Goal: Transaction & Acquisition: Purchase product/service

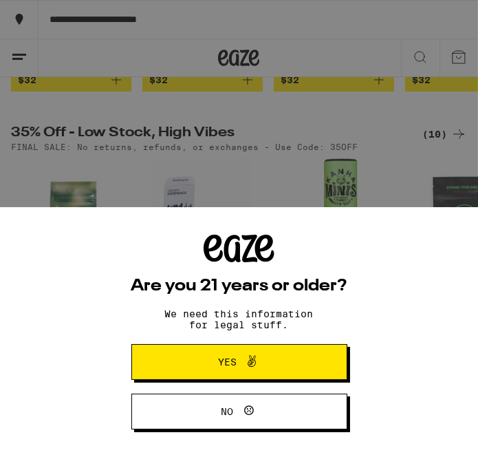
click at [265, 357] on span "Yes" at bounding box center [239, 362] width 105 height 18
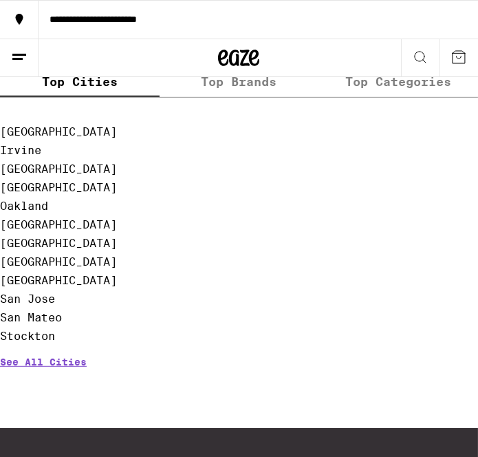
scroll to position [804, 0]
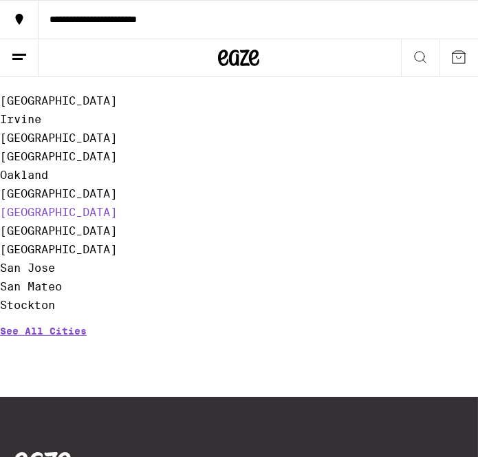
click at [53, 219] on link "[GEOGRAPHIC_DATA]" at bounding box center [58, 212] width 117 height 13
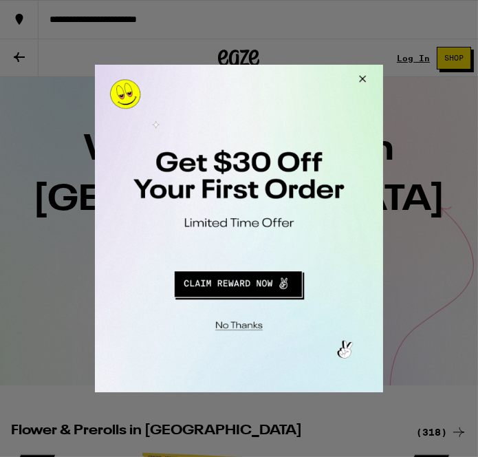
click at [228, 281] on button "Redirect to URL" at bounding box center [237, 281] width 239 height 33
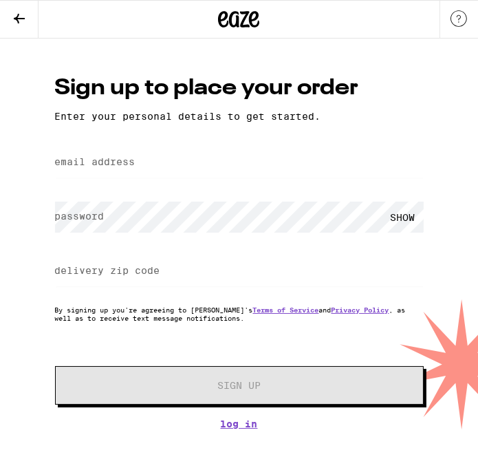
type input "krisppbacon80@gmail.com"
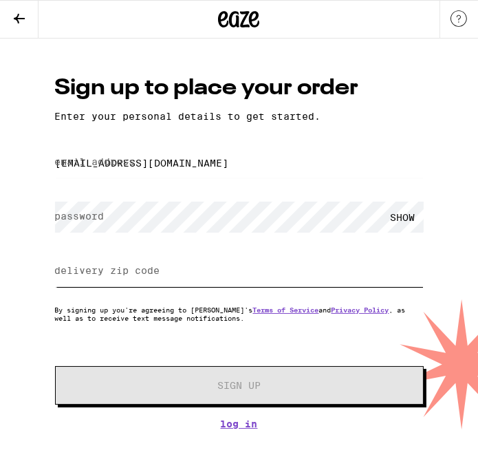
type input "95841"
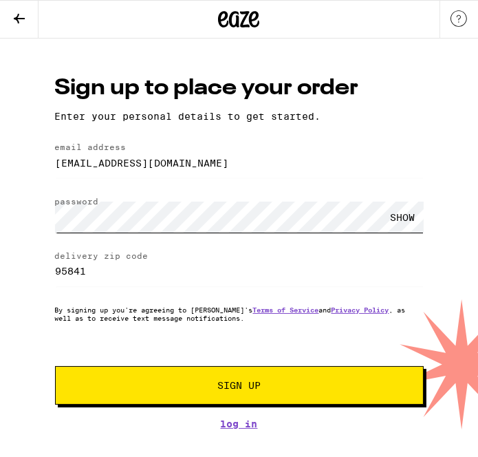
click at [55, 366] on button "Sign Up" at bounding box center [239, 385] width 369 height 39
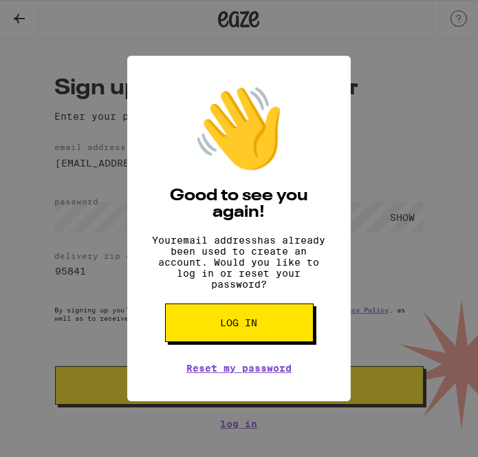
click at [300, 201] on h2 "Good to see you again!" at bounding box center [239, 204] width 182 height 33
click at [228, 342] on button "Log in" at bounding box center [239, 322] width 149 height 39
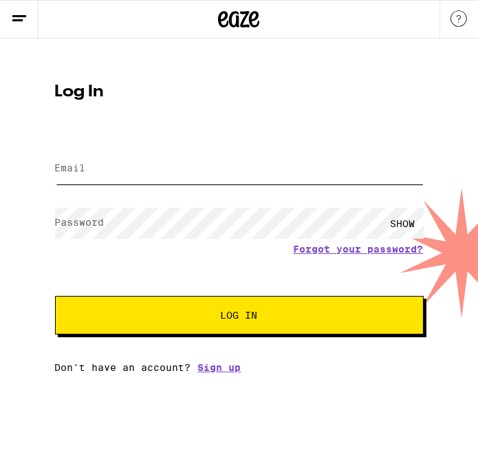
click at [185, 168] on input "Email" at bounding box center [239, 168] width 369 height 31
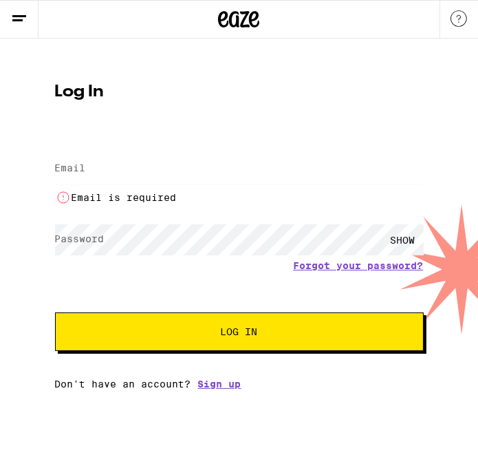
type input "kikistaywoke80@outlook.com"
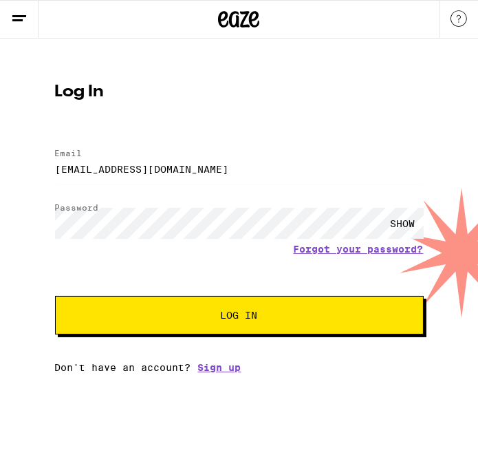
click at [225, 329] on button "Log In" at bounding box center [239, 315] width 369 height 39
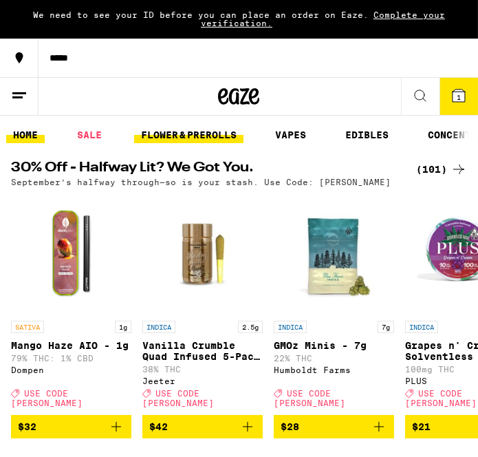
click at [183, 131] on link "FLOWER & PREROLLS" at bounding box center [188, 135] width 109 height 17
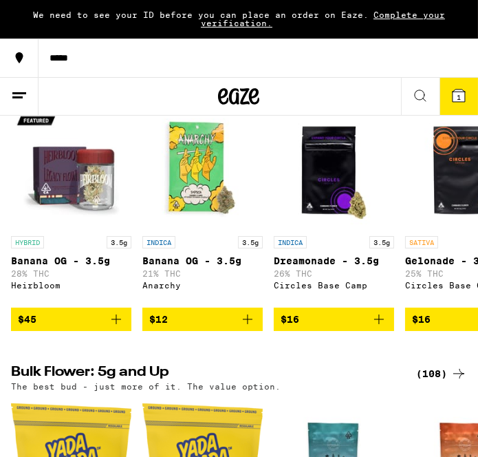
scroll to position [164, 0]
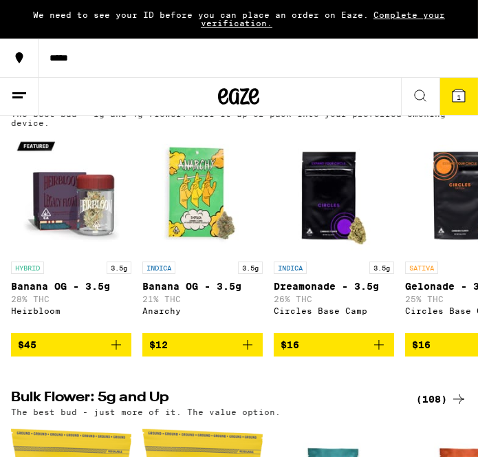
click at [175, 238] on img "Open page for Banana OG - 3.5g from Anarchy" at bounding box center [202, 194] width 120 height 120
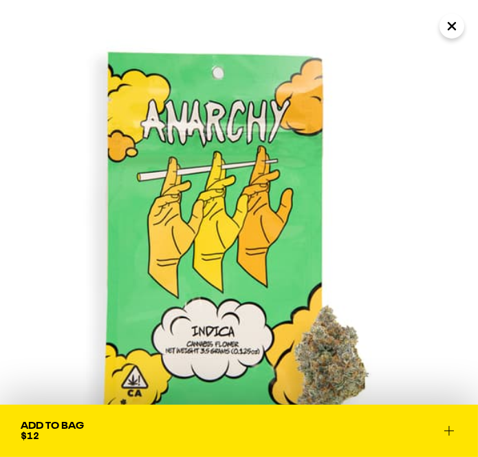
scroll to position [0, 27]
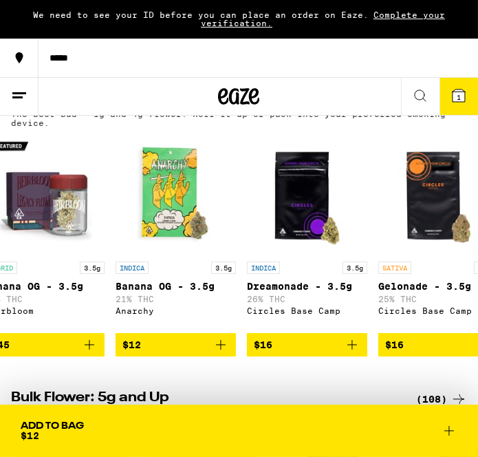
click at [109, 278] on div "HYBRID 3.5g Banana OG - 3.5g 28% THC Heirbloom $45 INDICA 3.5g Banana OG - 3.5g…" at bounding box center [239, 245] width 478 height 222
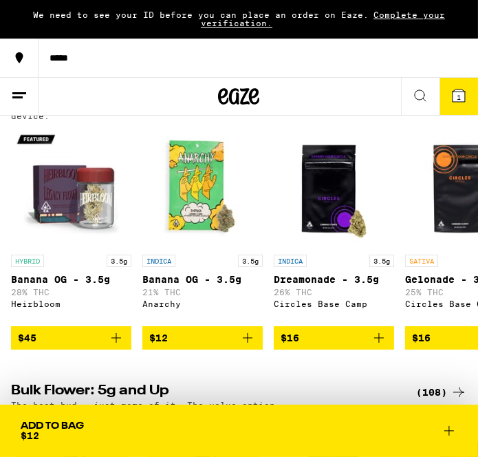
scroll to position [192, 0]
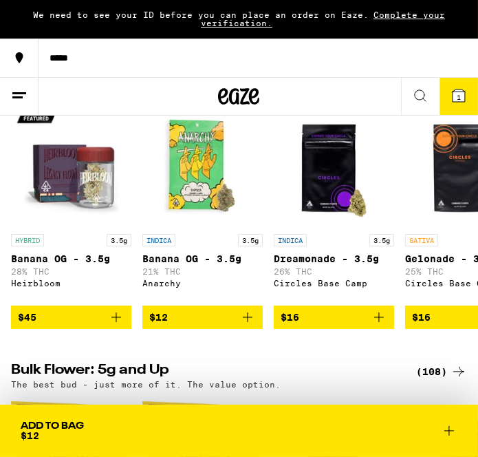
click at [221, 298] on div "INDICA 3.5g Banana OG - 3.5g 21% THC Anarchy" at bounding box center [202, 266] width 120 height 65
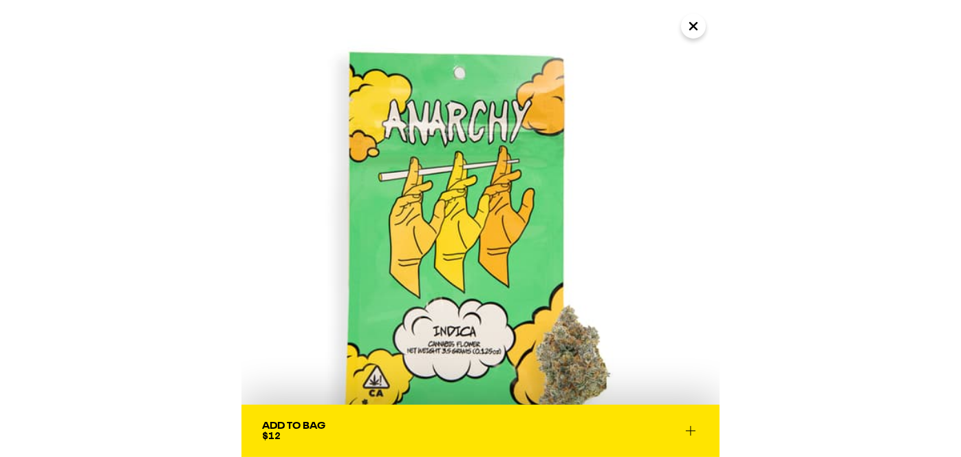
scroll to position [170, 0]
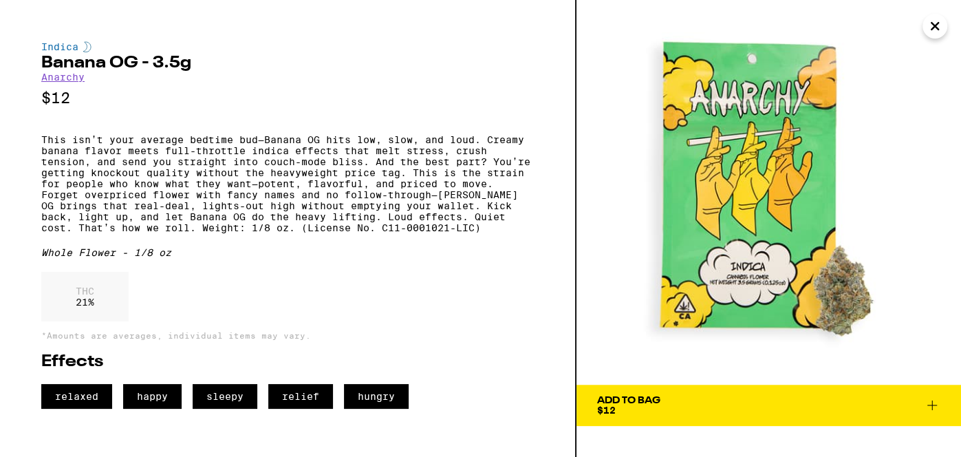
click at [477, 26] on icon "Close" at bounding box center [934, 26] width 17 height 21
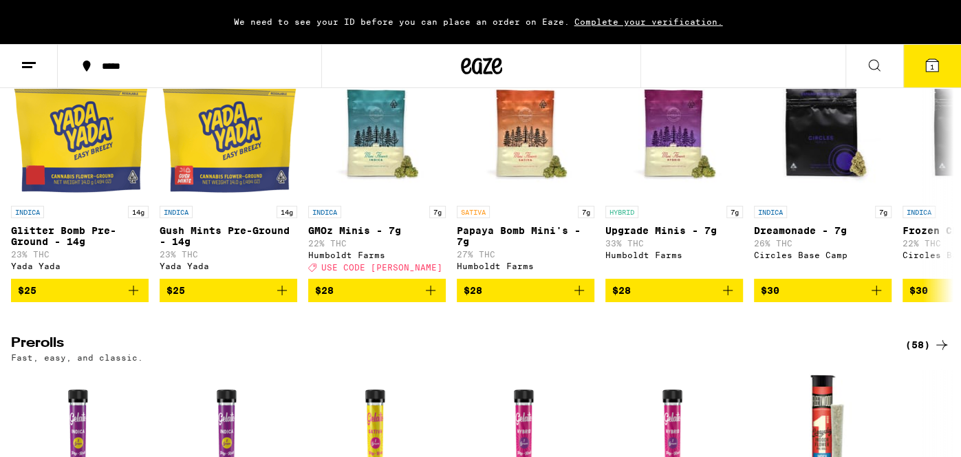
scroll to position [472, 0]
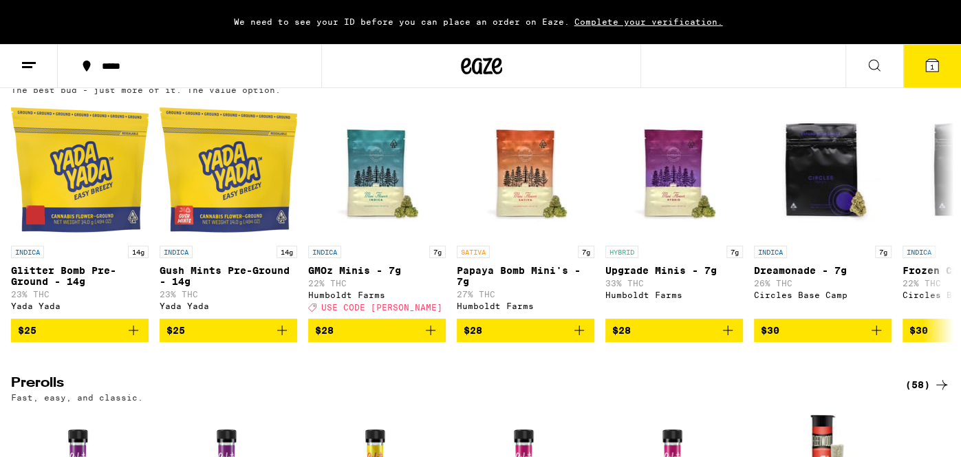
click at [36, 57] on icon at bounding box center [29, 65] width 17 height 17
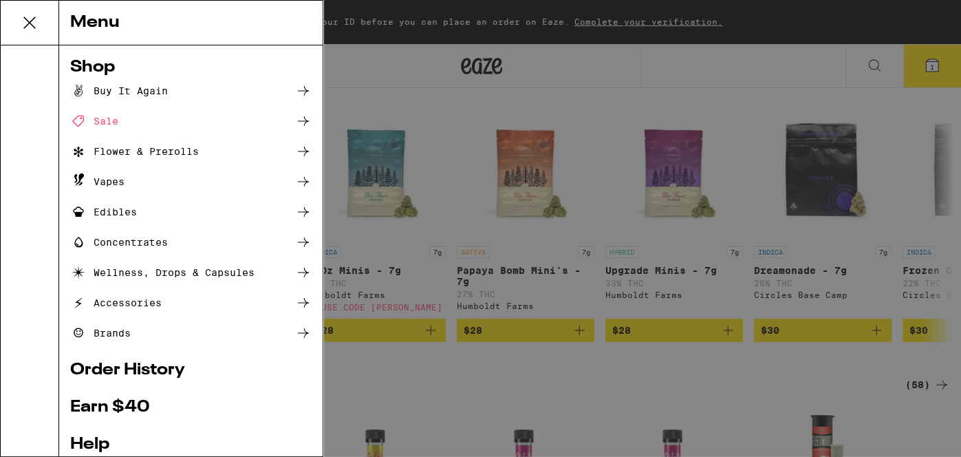
click at [101, 126] on div "Sale" at bounding box center [94, 121] width 48 height 17
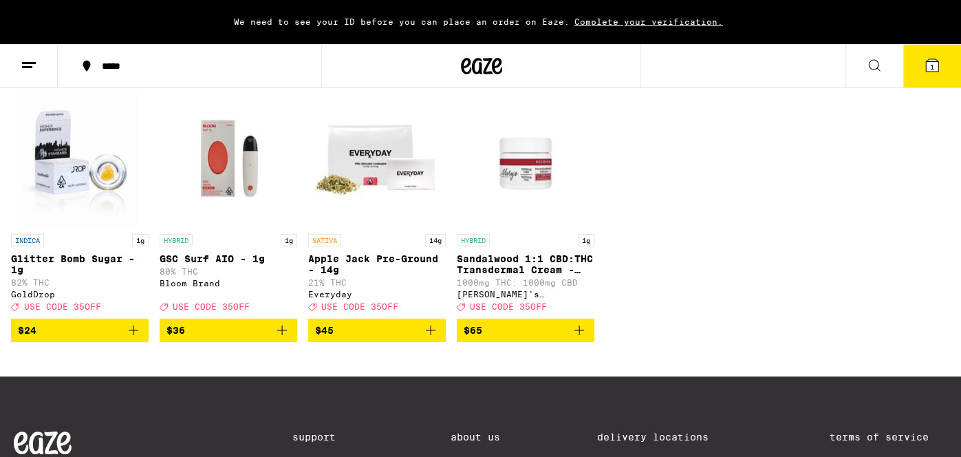
scroll to position [522, 0]
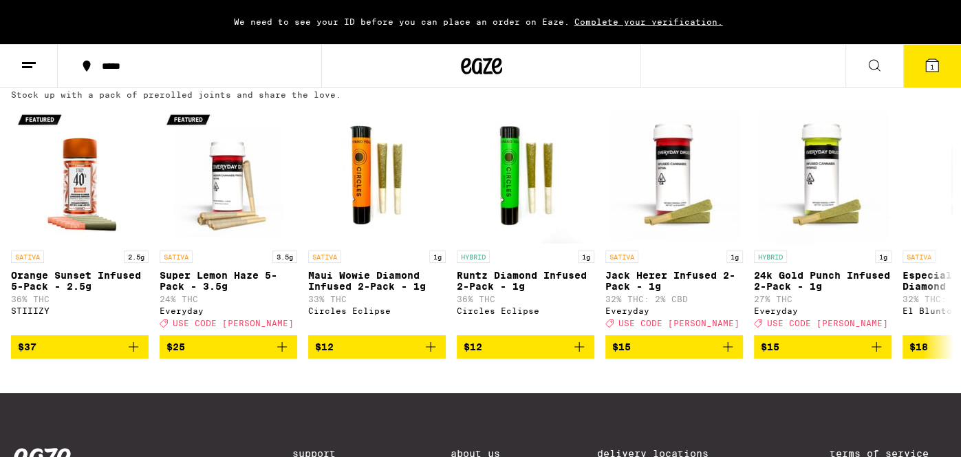
scroll to position [1104, 0]
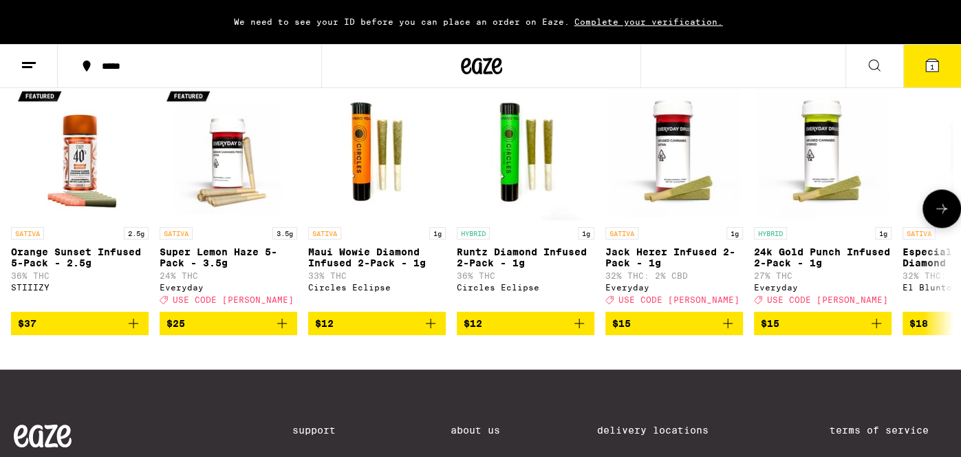
click at [477, 331] on icon "Add to bag" at bounding box center [876, 323] width 17 height 17
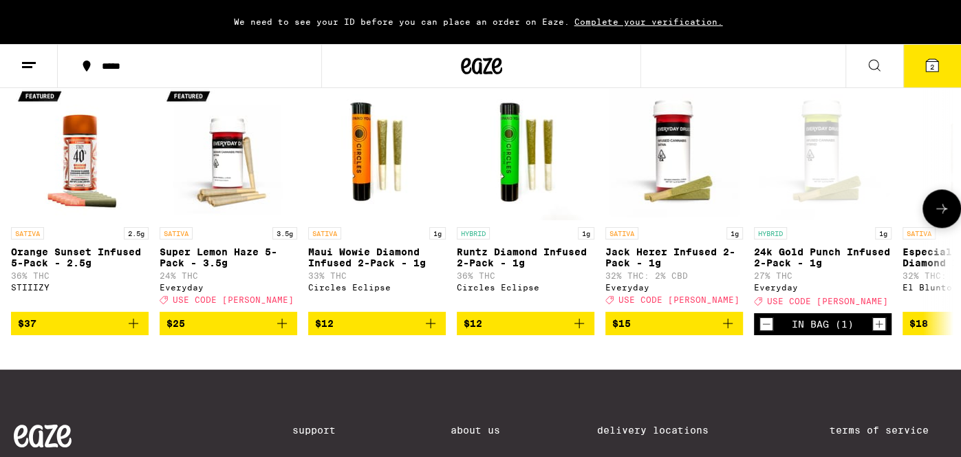
click at [477, 217] on icon at bounding box center [941, 208] width 17 height 17
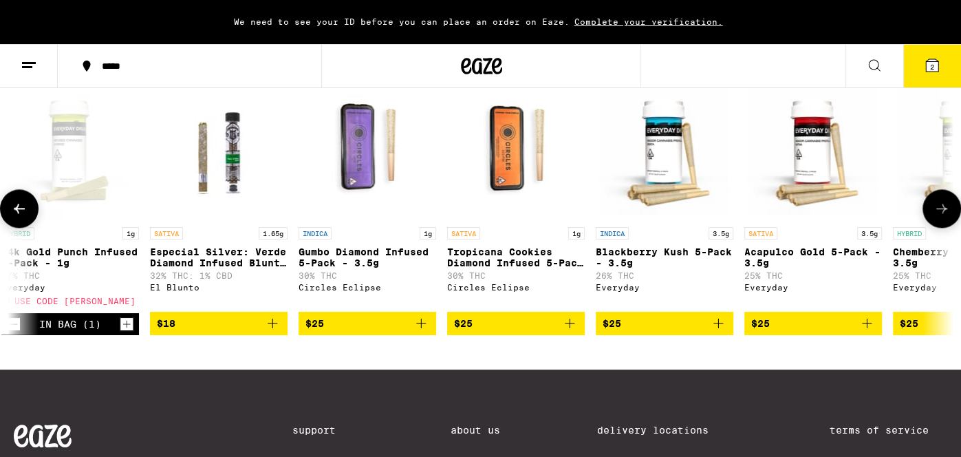
scroll to position [0, 789]
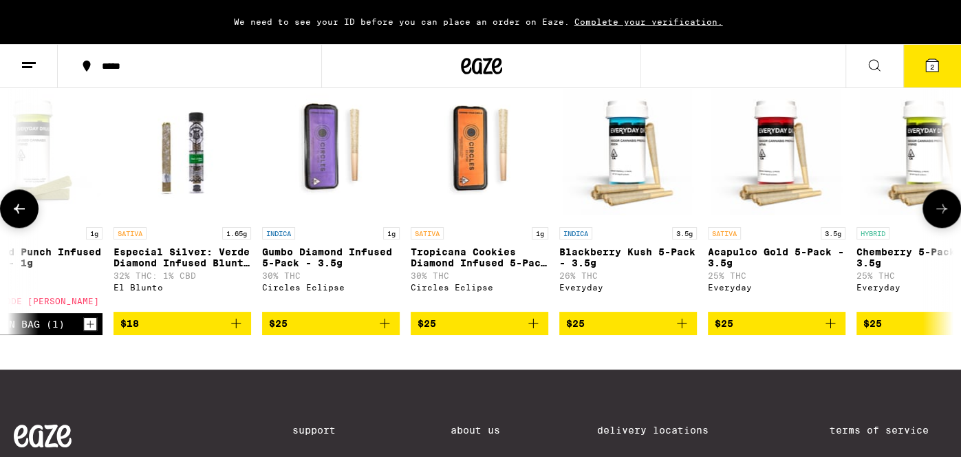
click at [477, 228] on button at bounding box center [941, 208] width 39 height 39
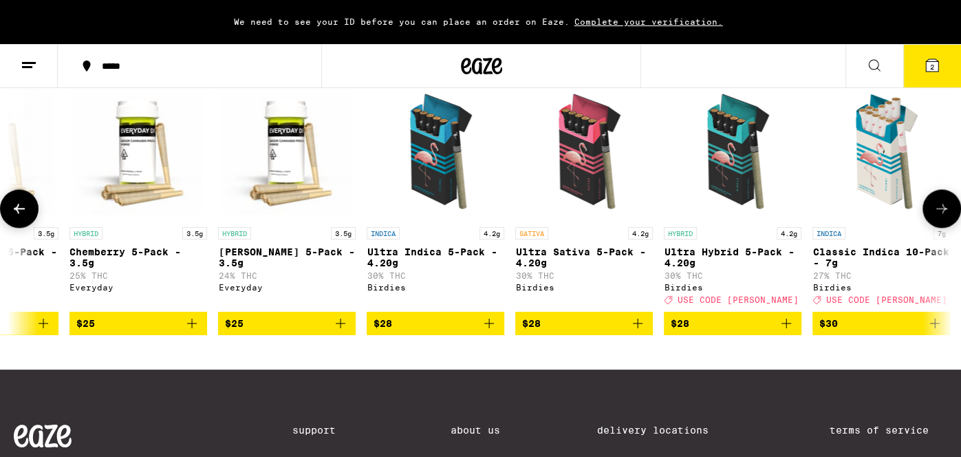
scroll to position [0, 1578]
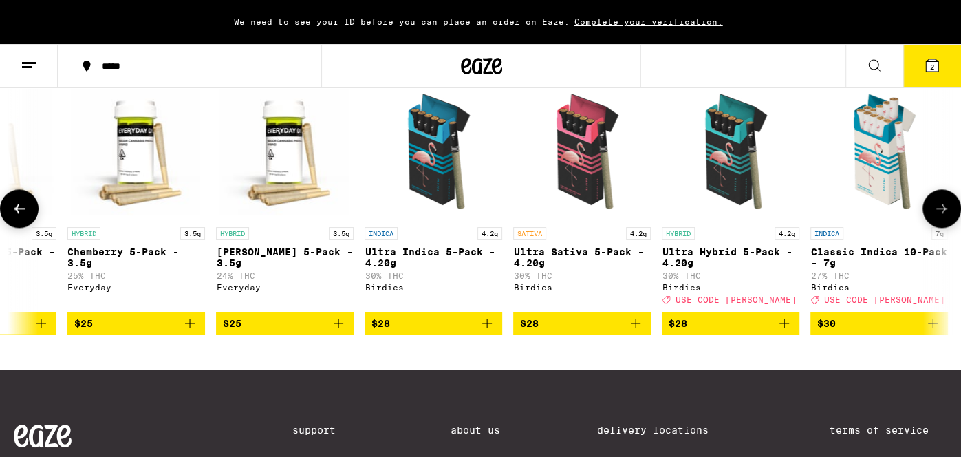
click at [477, 228] on button at bounding box center [941, 208] width 39 height 39
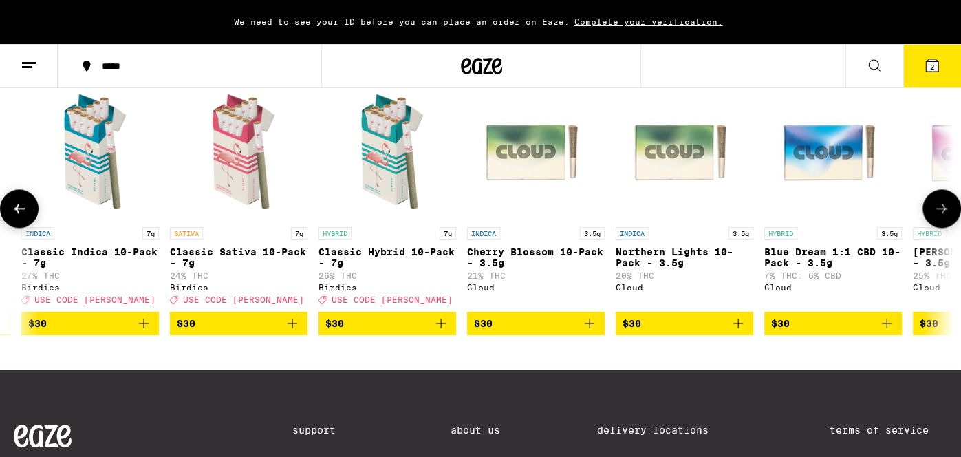
scroll to position [0, 2367]
click at [143, 331] on icon "Add to bag" at bounding box center [143, 323] width 17 height 17
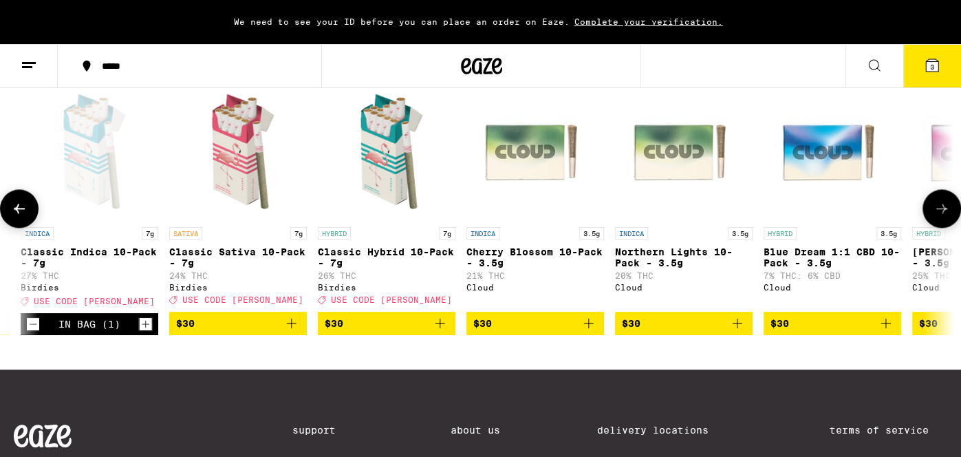
click at [477, 228] on button at bounding box center [941, 208] width 39 height 39
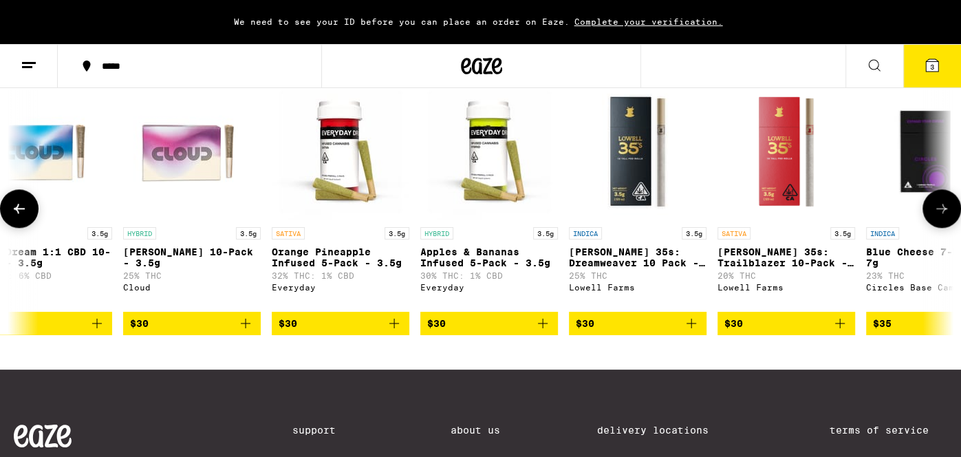
click at [477, 228] on button at bounding box center [941, 208] width 39 height 39
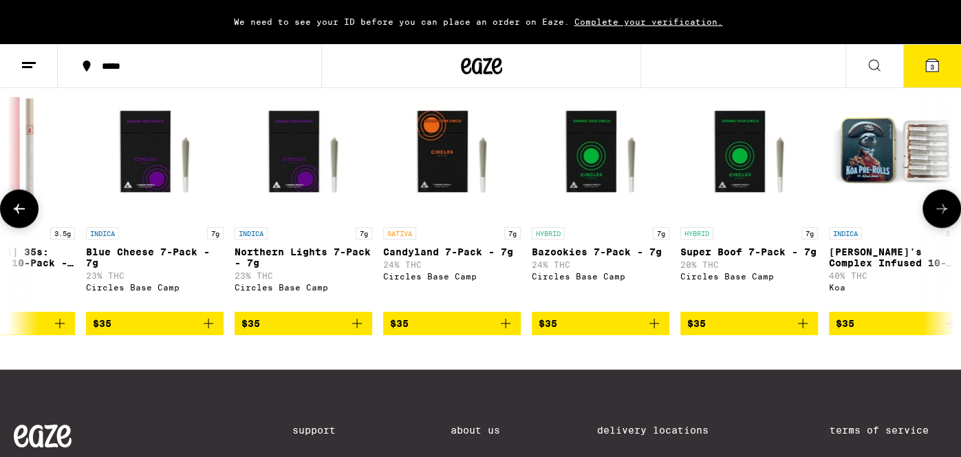
scroll to position [0, 3945]
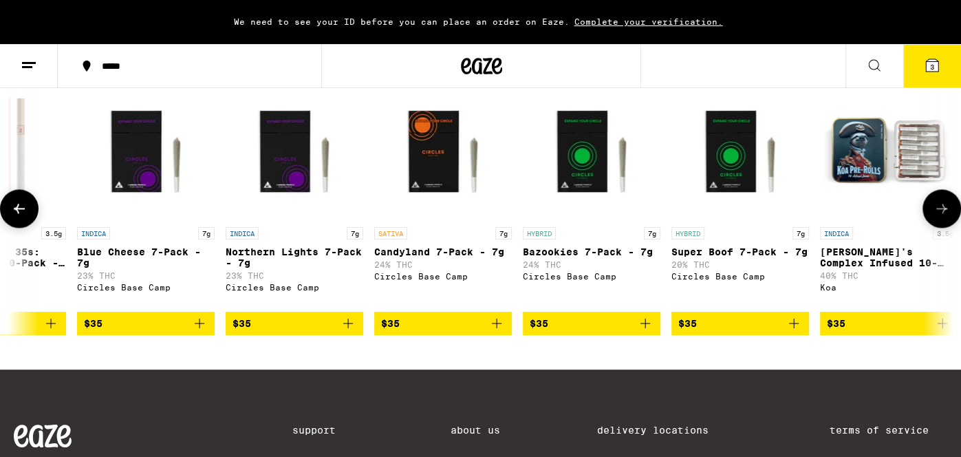
click at [477, 228] on button at bounding box center [941, 208] width 39 height 39
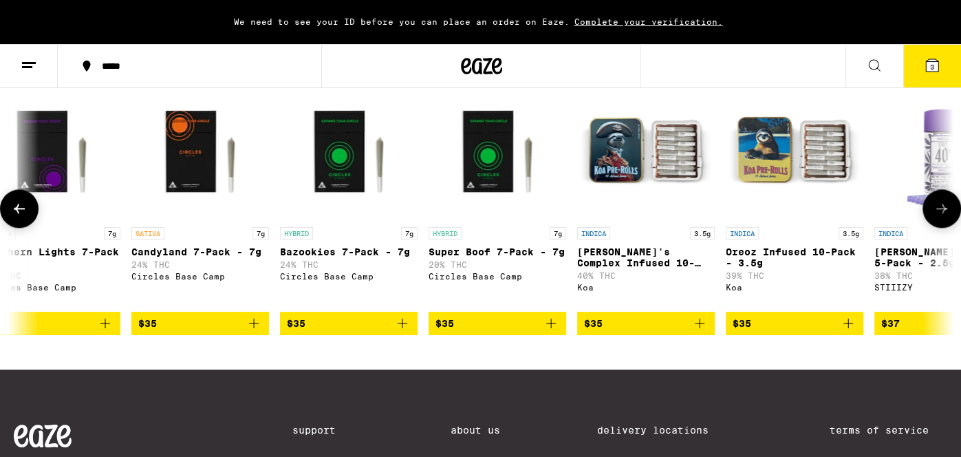
click at [477, 228] on button at bounding box center [941, 208] width 39 height 39
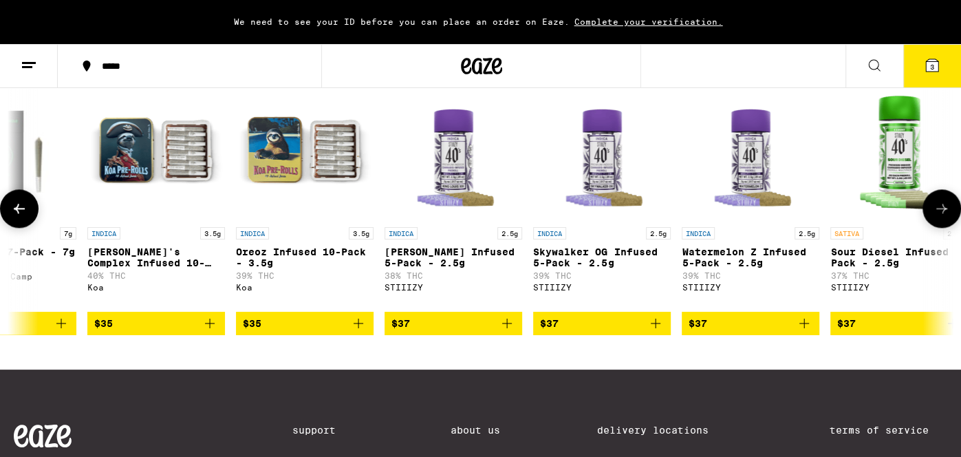
click at [477, 228] on button at bounding box center [941, 208] width 39 height 39
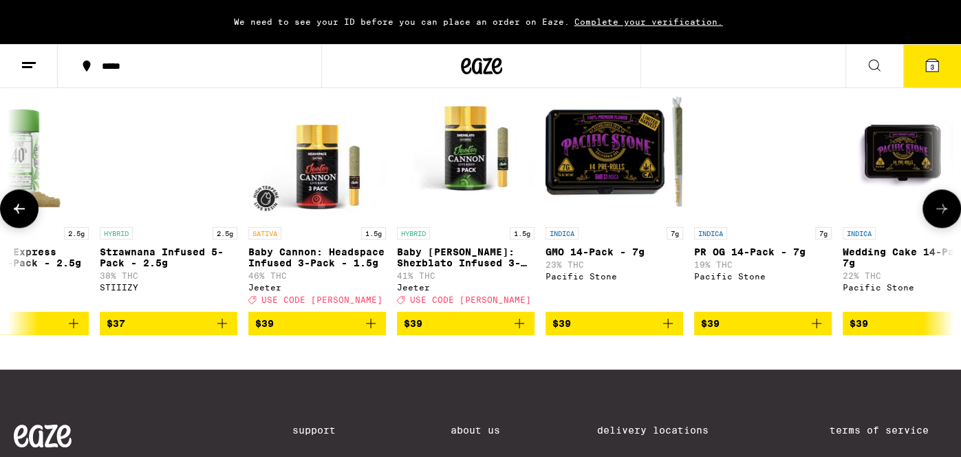
scroll to position [0, 5855]
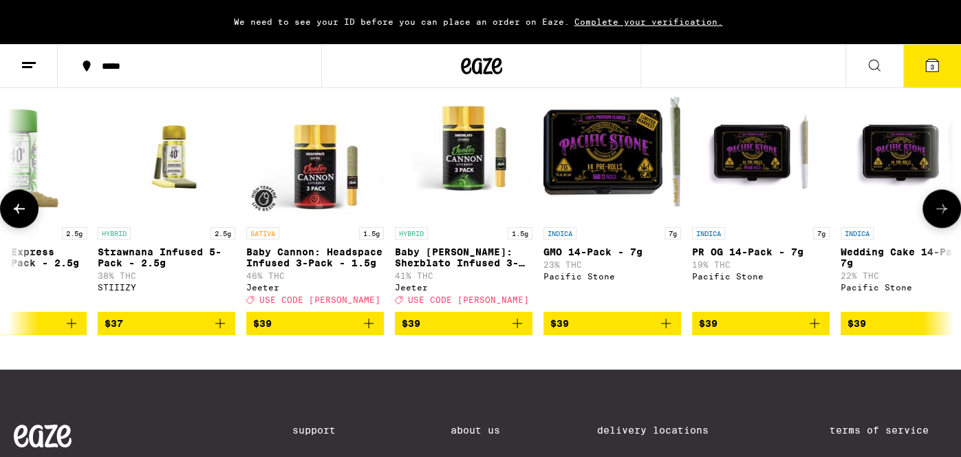
click at [477, 228] on button at bounding box center [941, 208] width 39 height 39
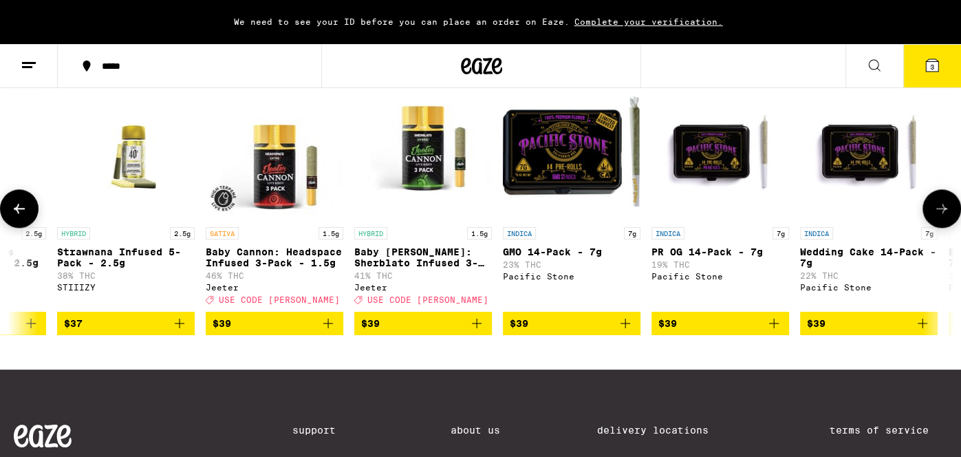
click at [477, 228] on button at bounding box center [941, 208] width 39 height 39
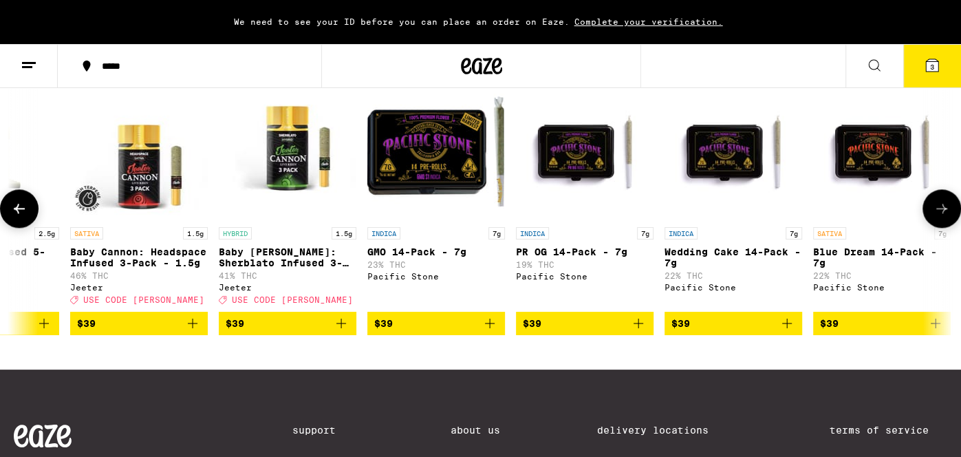
click at [477, 228] on button at bounding box center [941, 208] width 39 height 39
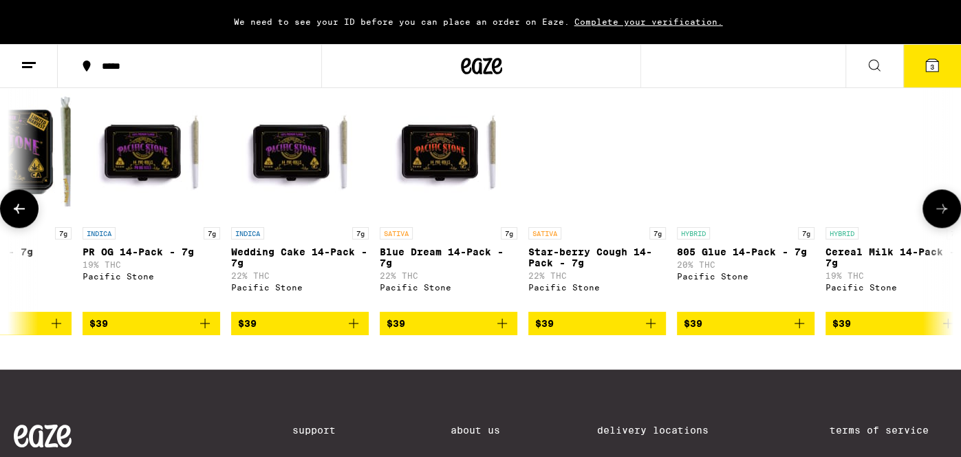
click at [477, 228] on button at bounding box center [941, 208] width 39 height 39
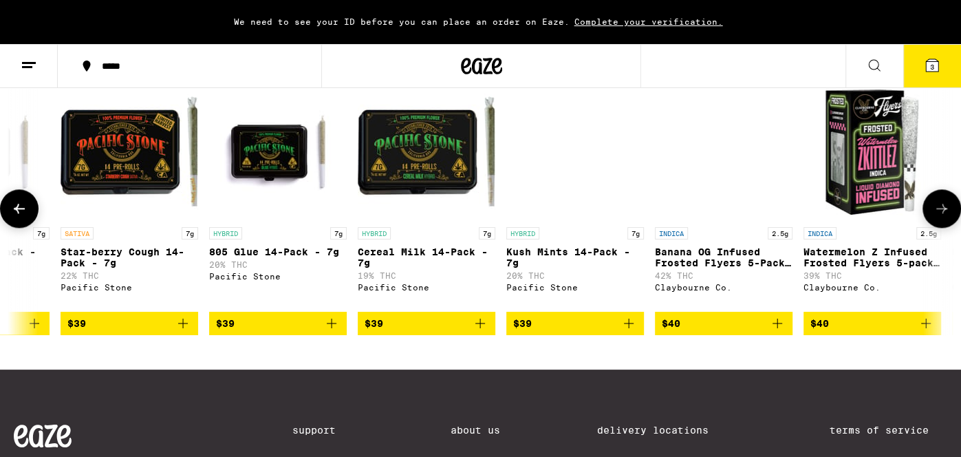
click at [477, 228] on button at bounding box center [941, 208] width 39 height 39
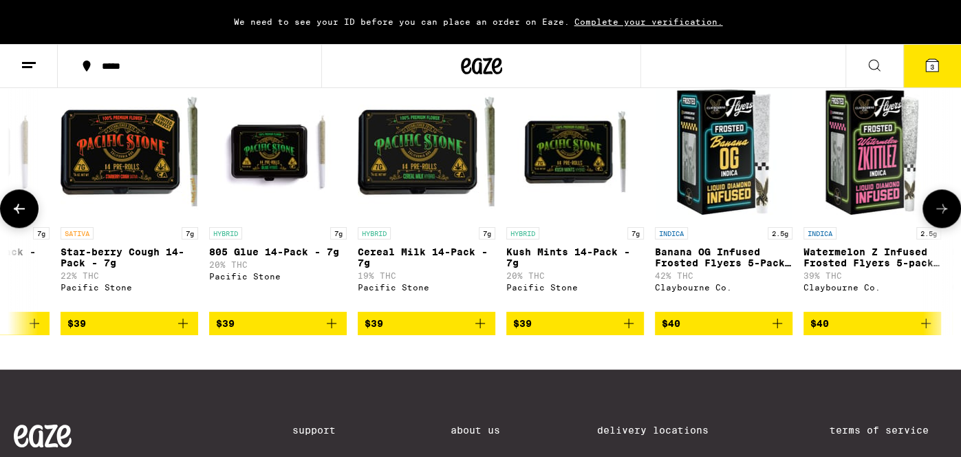
click at [477, 228] on button at bounding box center [941, 208] width 39 height 39
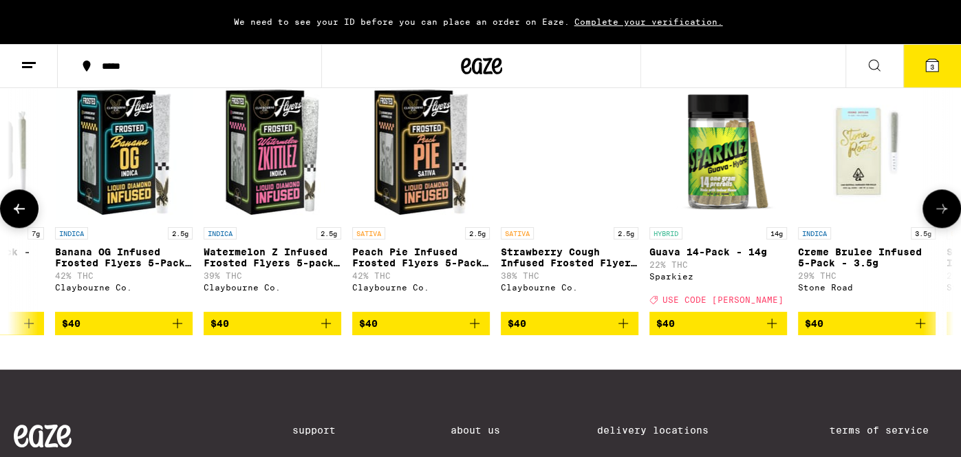
click at [477, 228] on button at bounding box center [941, 208] width 39 height 39
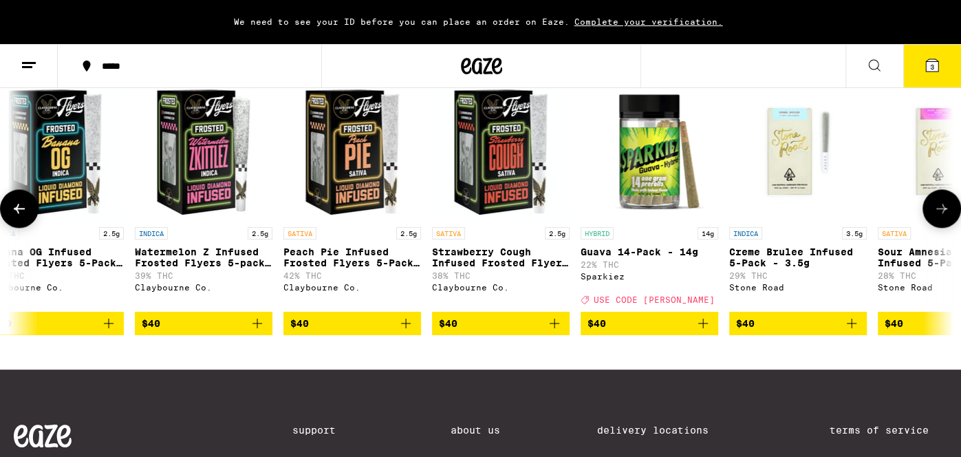
click at [477, 228] on button at bounding box center [941, 208] width 39 height 39
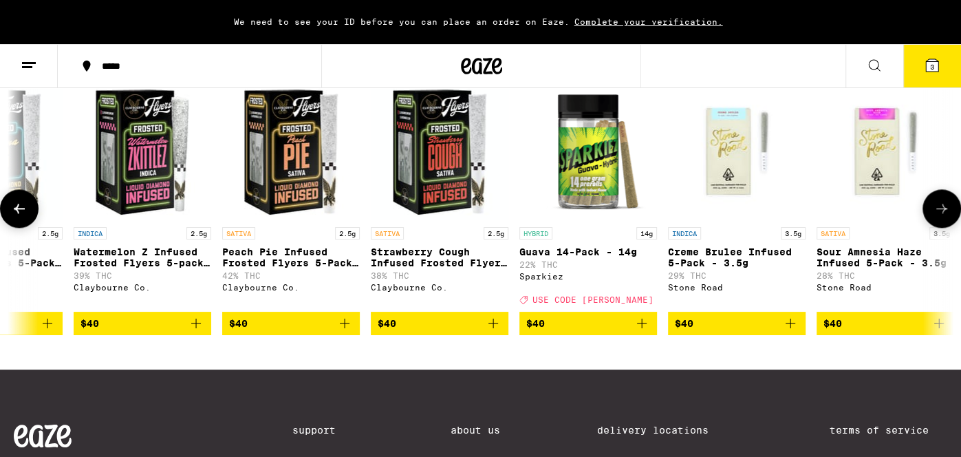
click at [477, 228] on button at bounding box center [941, 208] width 39 height 39
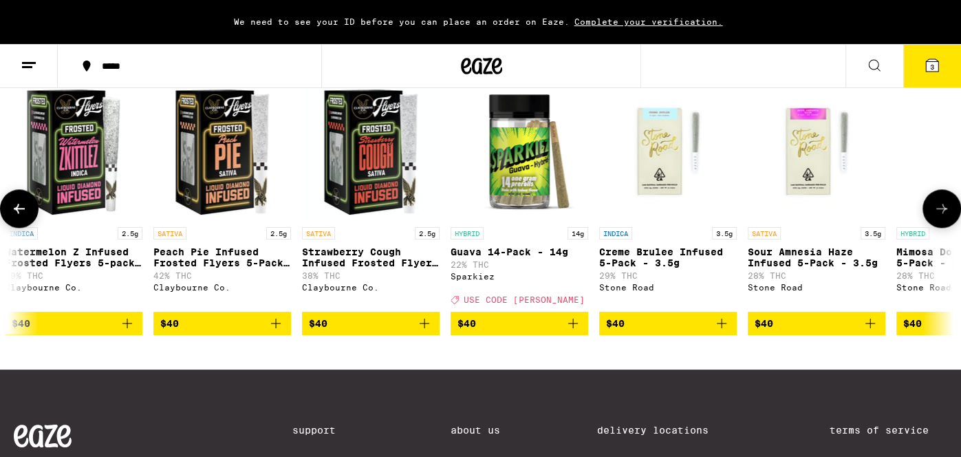
click at [477, 228] on button at bounding box center [941, 208] width 39 height 39
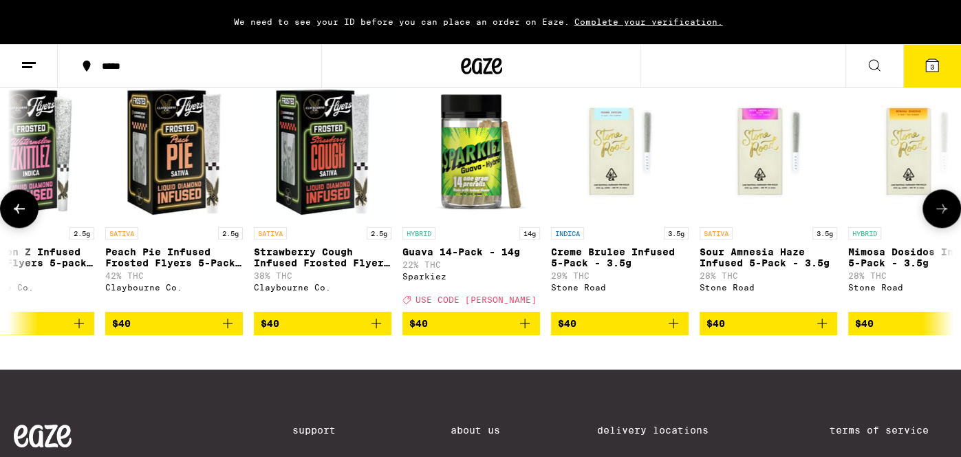
click at [477, 228] on button at bounding box center [941, 208] width 39 height 39
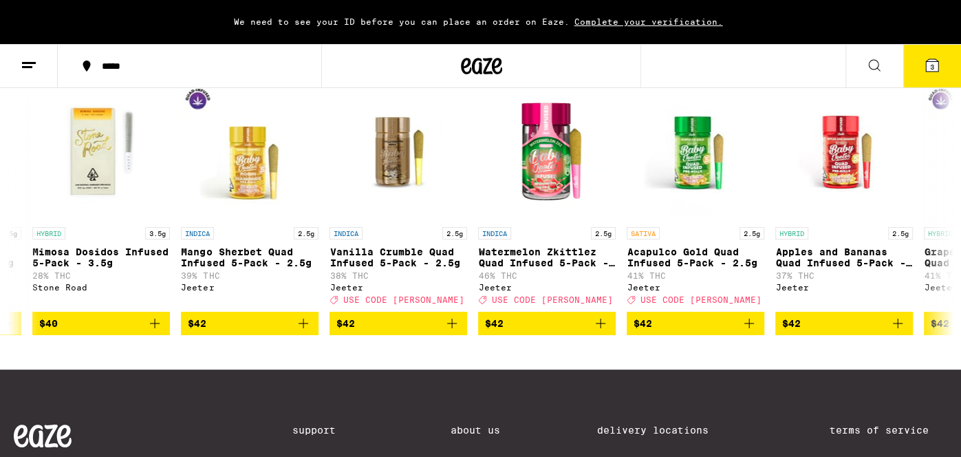
scroll to position [0, 8598]
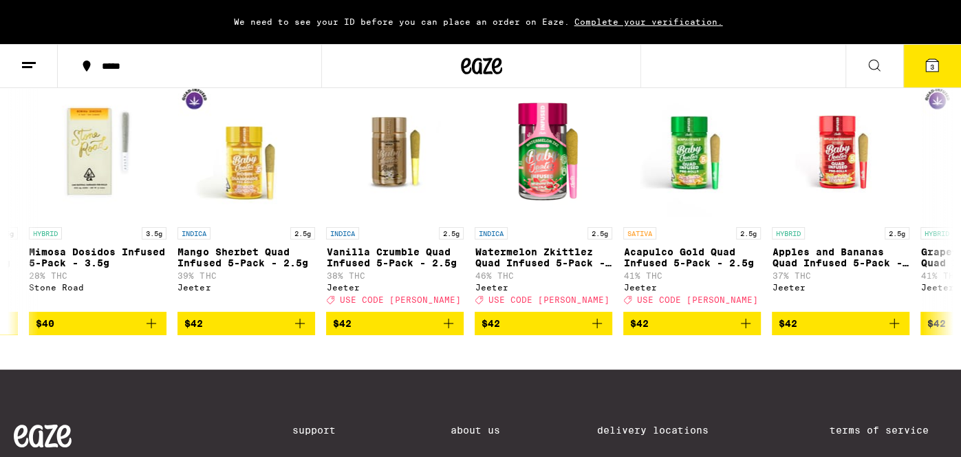
click at [25, 65] on icon at bounding box center [29, 65] width 17 height 17
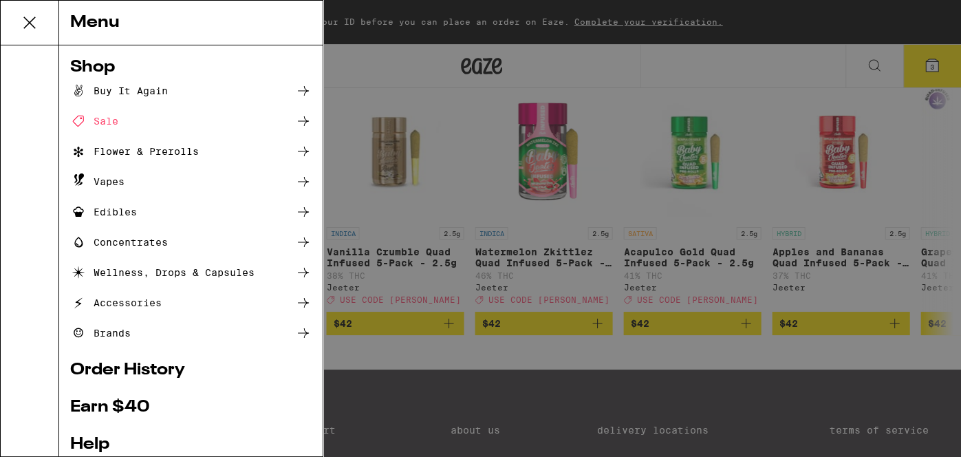
click at [477, 81] on div "Menu Shop Buy It Again Sale Flower & Prerolls Vapes Edibles Concentrates Wellne…" at bounding box center [480, 228] width 961 height 457
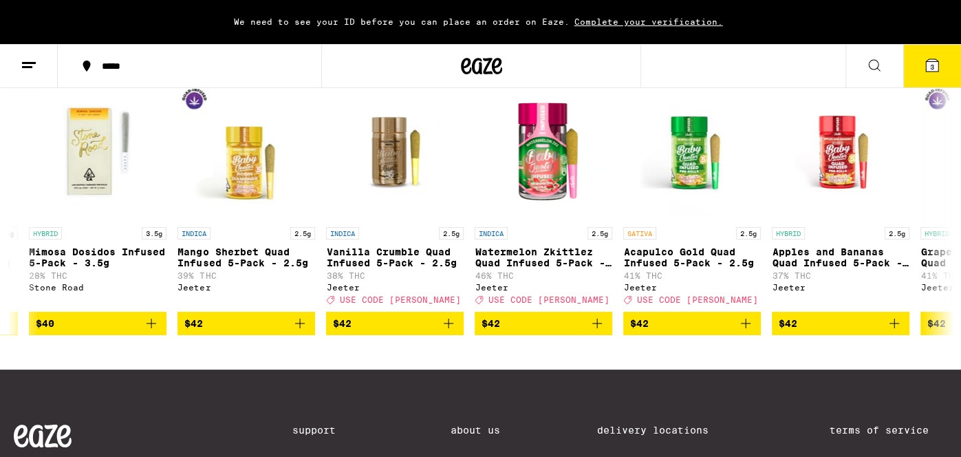
click at [477, 60] on button "3" at bounding box center [932, 66] width 58 height 43
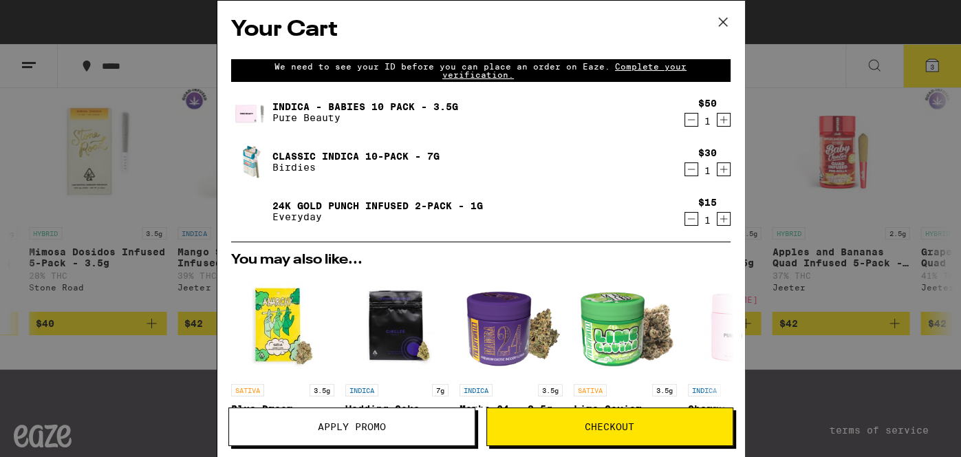
click at [477, 123] on icon "Decrement" at bounding box center [691, 119] width 12 height 17
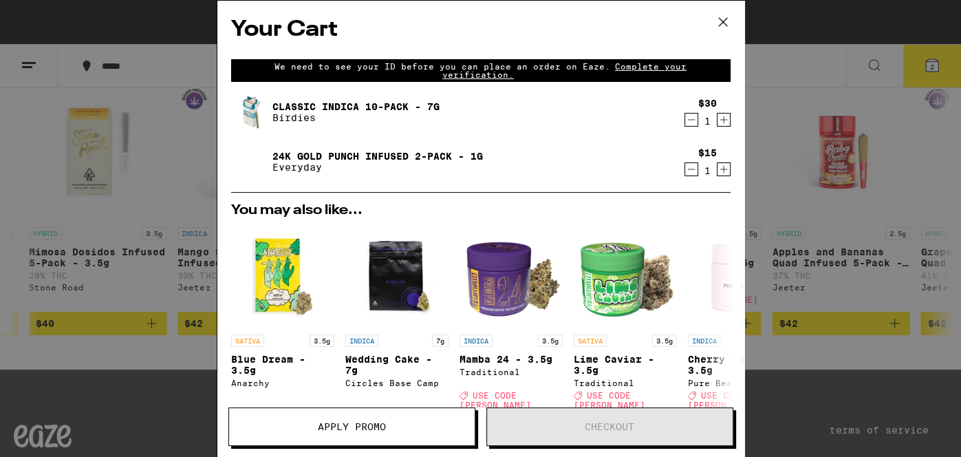
click at [351, 417] on button "Apply Promo" at bounding box center [351, 426] width 247 height 39
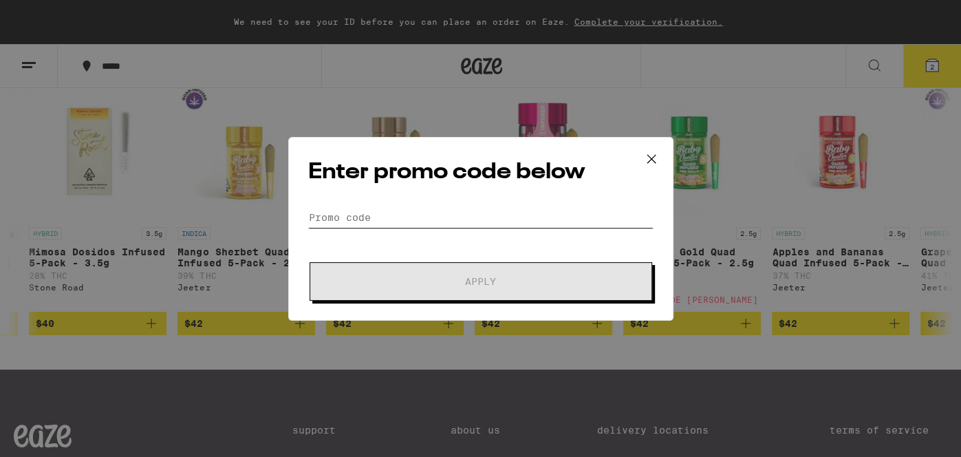
click at [335, 221] on input "Promo Code" at bounding box center [480, 217] width 345 height 21
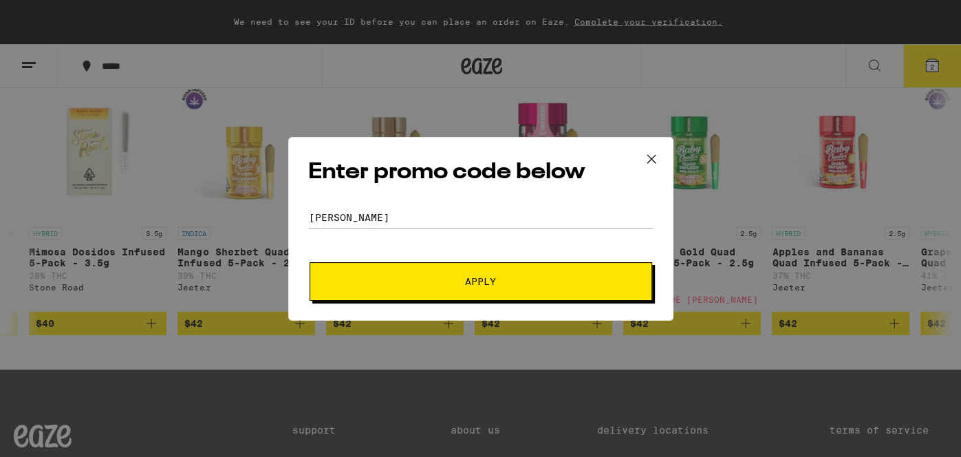
click at [453, 276] on span "Apply" at bounding box center [481, 281] width 248 height 10
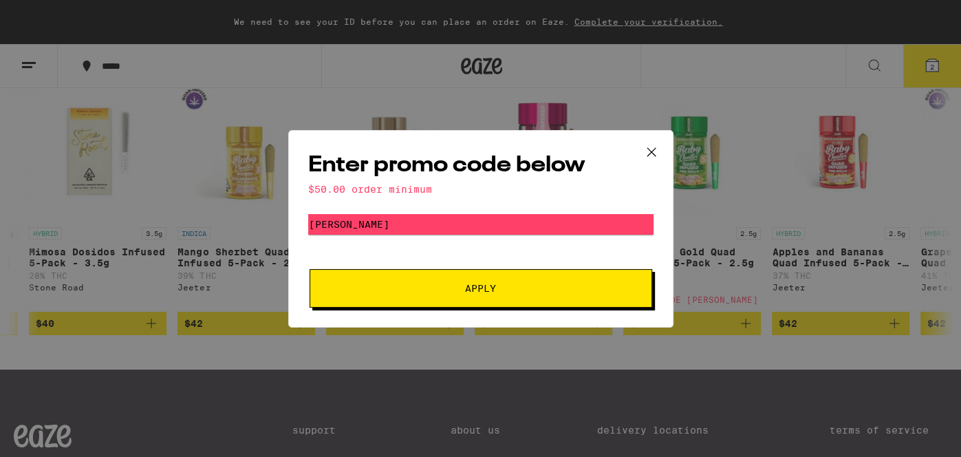
click at [472, 288] on span "Apply" at bounding box center [480, 288] width 31 height 10
click at [433, 248] on form "Promo Code LITTY Apply" at bounding box center [480, 261] width 345 height 94
click at [444, 288] on span "Apply" at bounding box center [481, 288] width 248 height 10
click at [349, 219] on input "LITTY" at bounding box center [480, 224] width 345 height 21
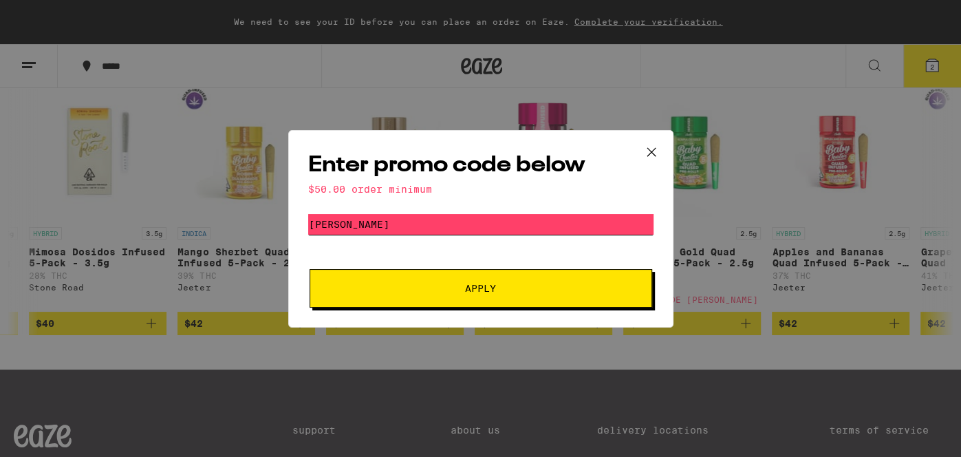
click at [349, 219] on input "LITTY" at bounding box center [480, 224] width 345 height 21
type input "L"
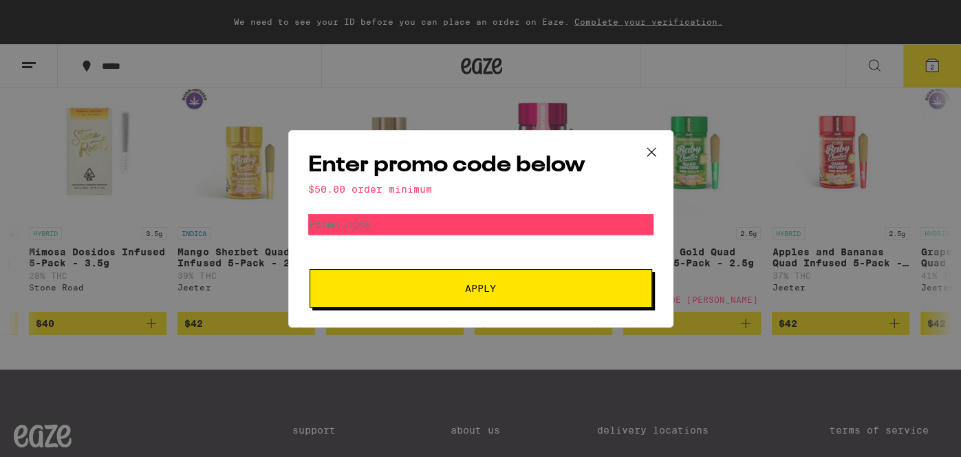
click at [360, 303] on button "Apply" at bounding box center [480, 288] width 342 height 39
click at [352, 219] on input "Promo Code" at bounding box center [480, 224] width 345 height 21
type input "T"
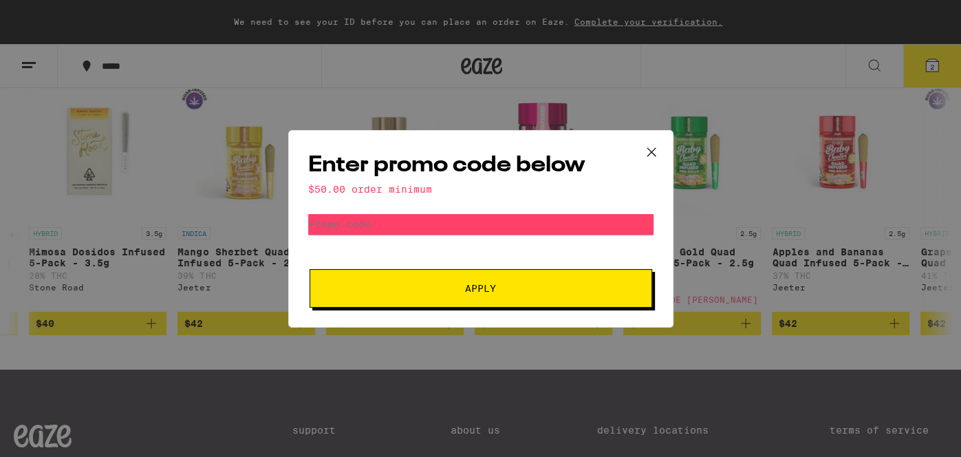
click at [360, 280] on button "Apply" at bounding box center [480, 288] width 342 height 39
click at [205, 264] on div "Enter promo code below $50.00 order minimum Promo Code Apply" at bounding box center [480, 228] width 961 height 457
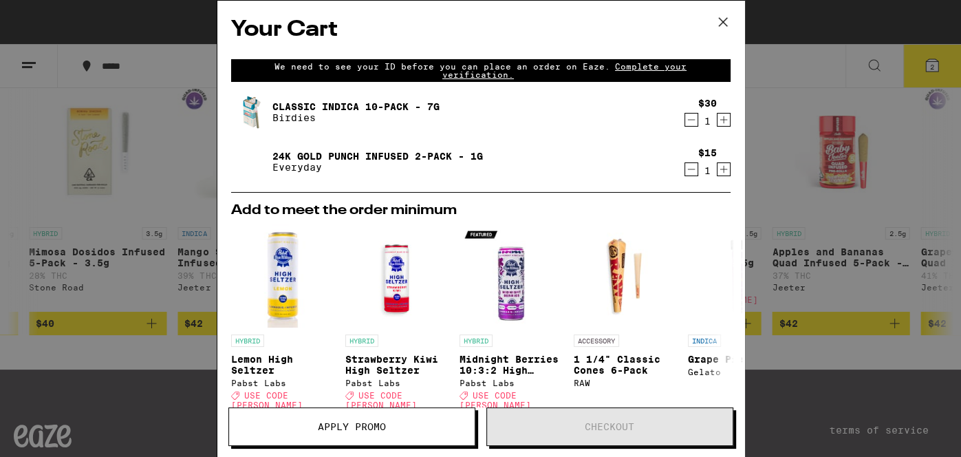
click at [20, 209] on div "Your Cart We need to see your ID before you can place an order on Eaze. Complet…" at bounding box center [480, 228] width 961 height 457
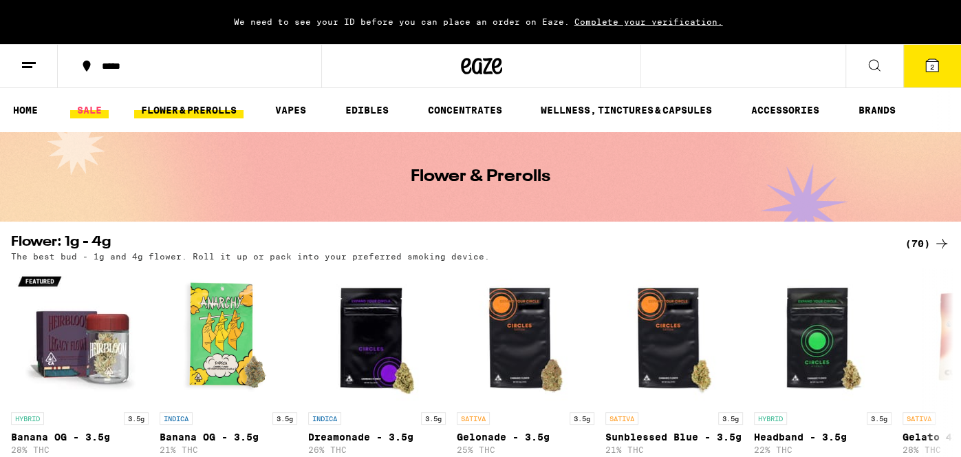
click at [91, 118] on ul "HOME SALE FLOWER & PREROLLS VAPES EDIBLES CONCENTRATES WELLNESS, TINCTURES & CA…" at bounding box center [480, 110] width 961 height 44
click at [91, 118] on link "SALE" at bounding box center [89, 110] width 39 height 17
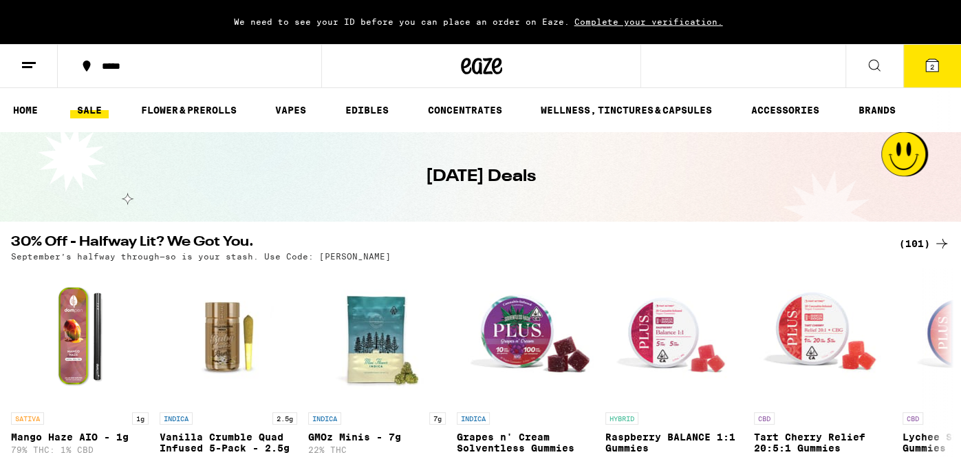
click at [477, 248] on div "(101)" at bounding box center [924, 243] width 51 height 17
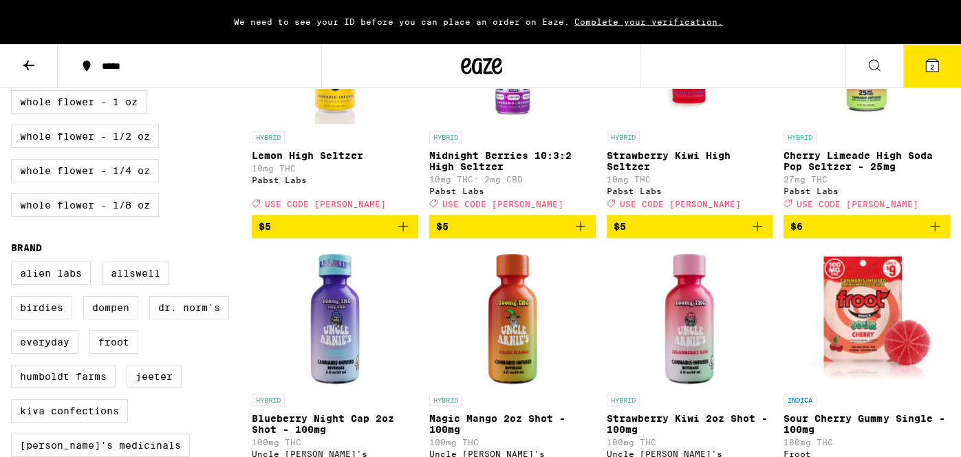
scroll to position [826, 0]
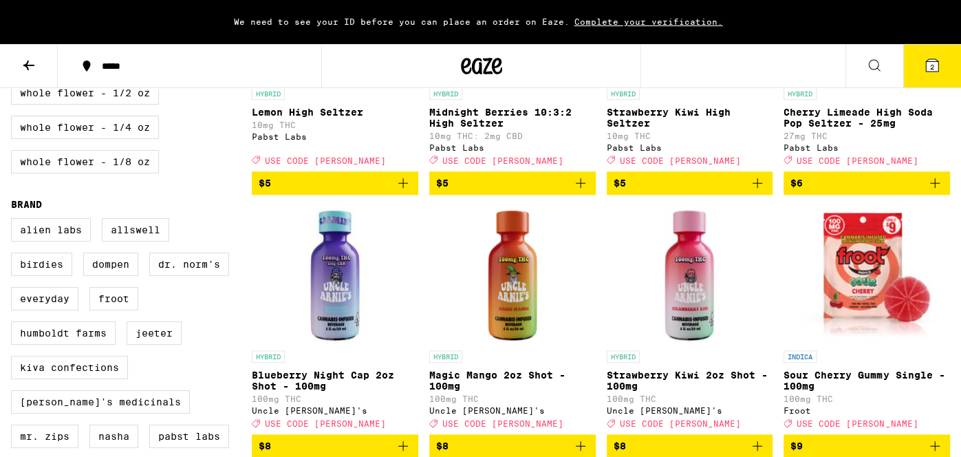
click at [477, 191] on icon "Add to bag" at bounding box center [580, 183] width 17 height 17
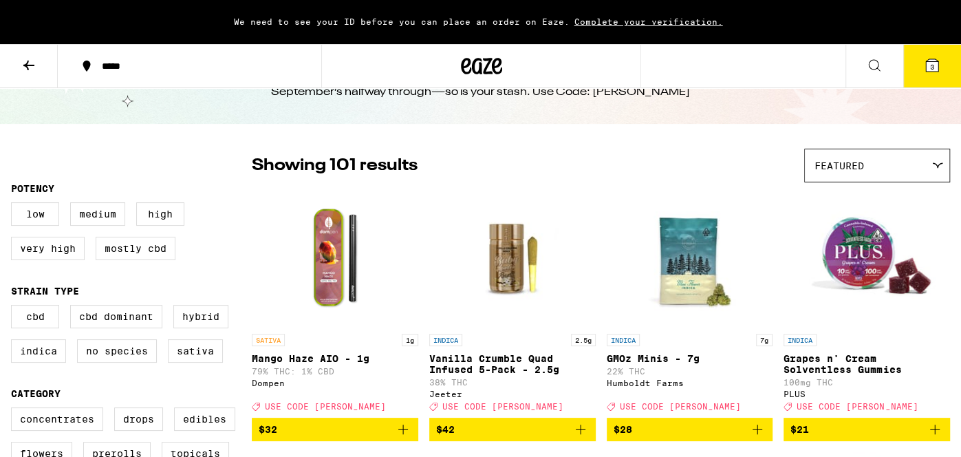
scroll to position [27, 0]
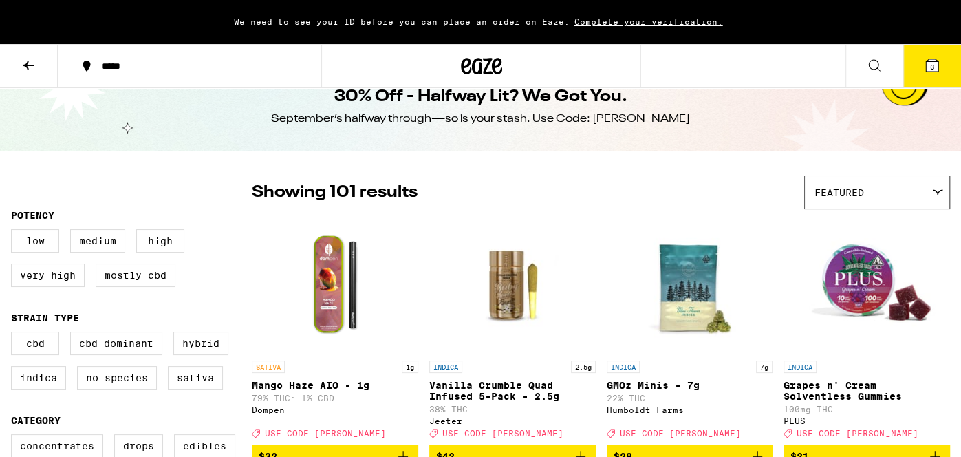
click at [477, 54] on button "3" at bounding box center [932, 66] width 58 height 43
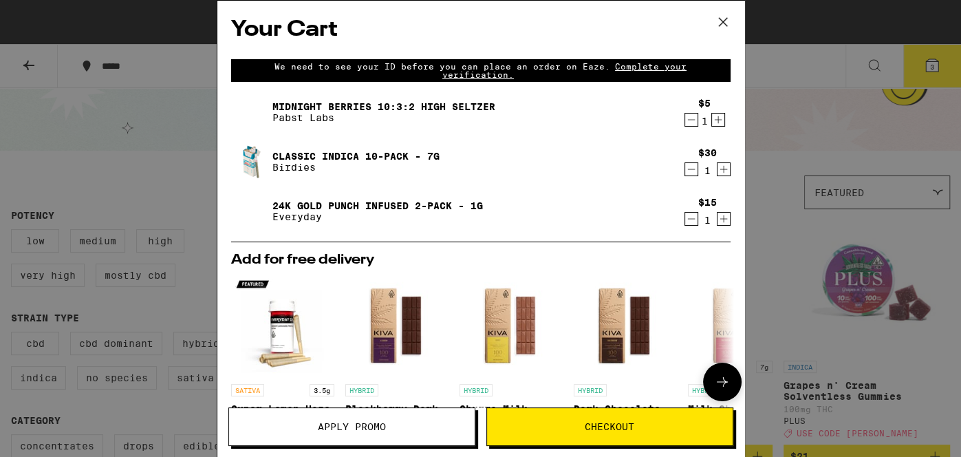
click at [477, 345] on div "SATIVA 3.5g Super Lemon Haze 5-Pack - 3.5g Everyday Deal Created with Sketch. U…" at bounding box center [480, 382] width 521 height 216
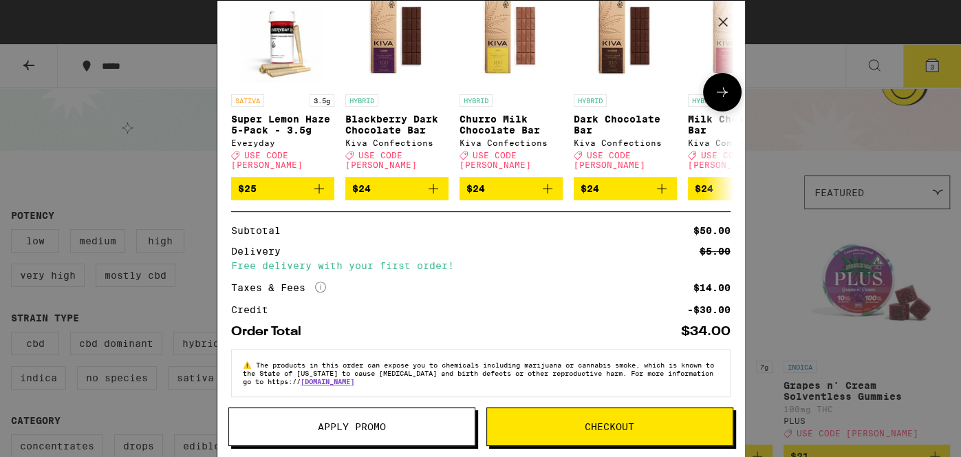
scroll to position [292, 0]
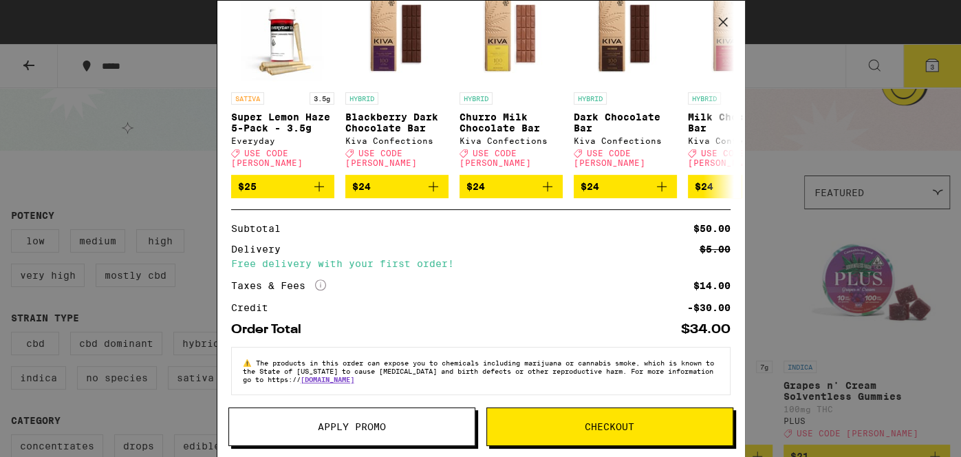
click at [417, 420] on button "Apply Promo" at bounding box center [351, 426] width 247 height 39
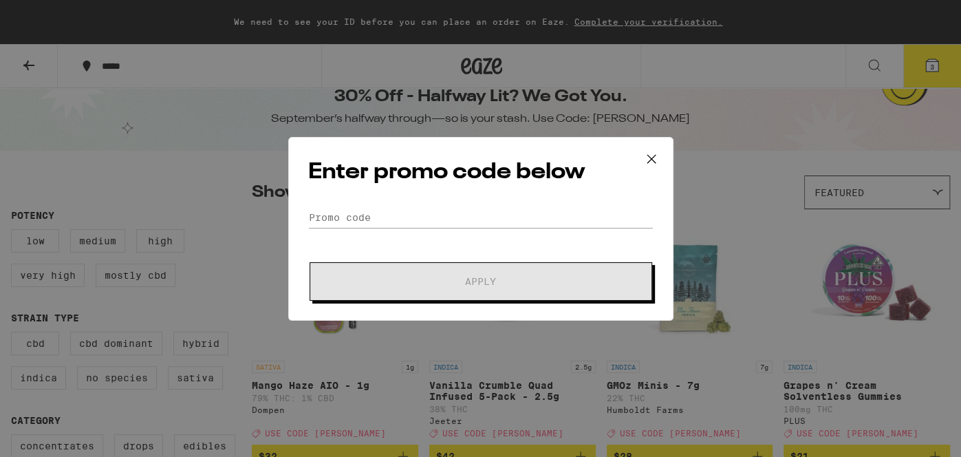
click at [468, 228] on form "Promo Code Apply" at bounding box center [480, 254] width 345 height 94
click at [444, 222] on input "Promo Code" at bounding box center [480, 217] width 345 height 21
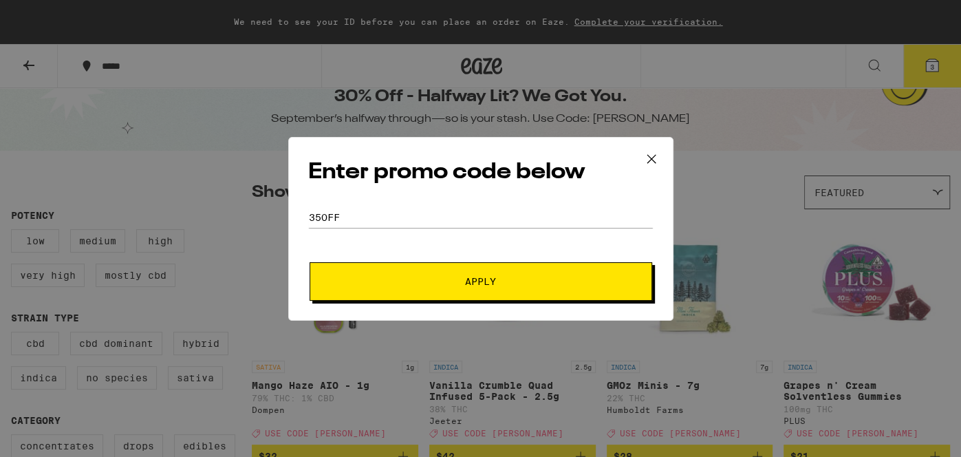
click at [477, 272] on button "Apply" at bounding box center [480, 281] width 342 height 39
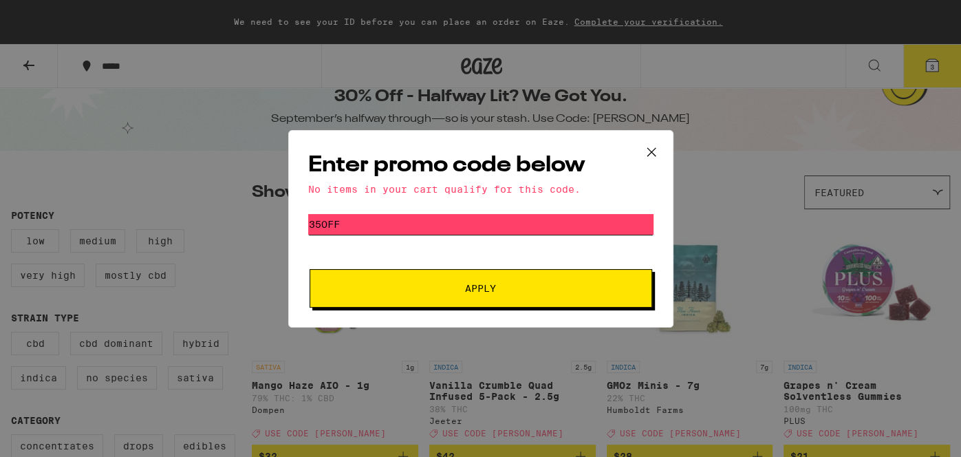
click at [471, 216] on input "Promo Code" at bounding box center [480, 224] width 345 height 21
type input "3"
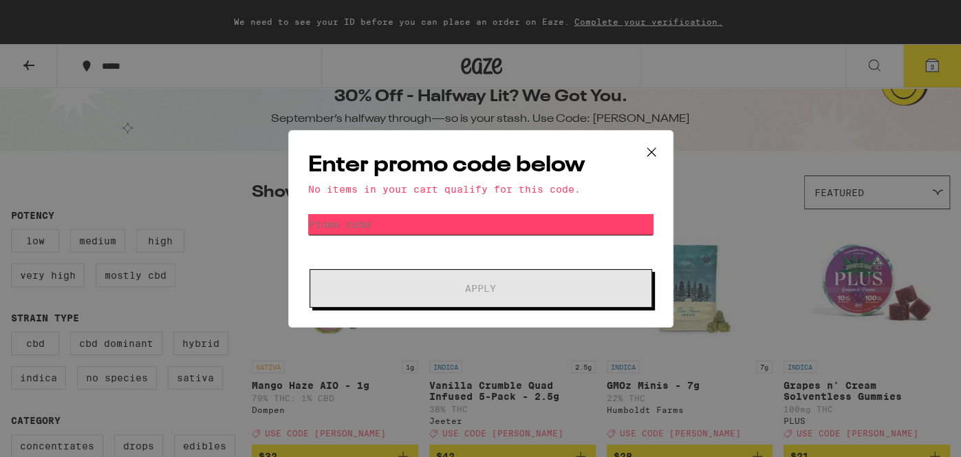
click at [477, 218] on input "Promo Code" at bounding box center [480, 224] width 345 height 21
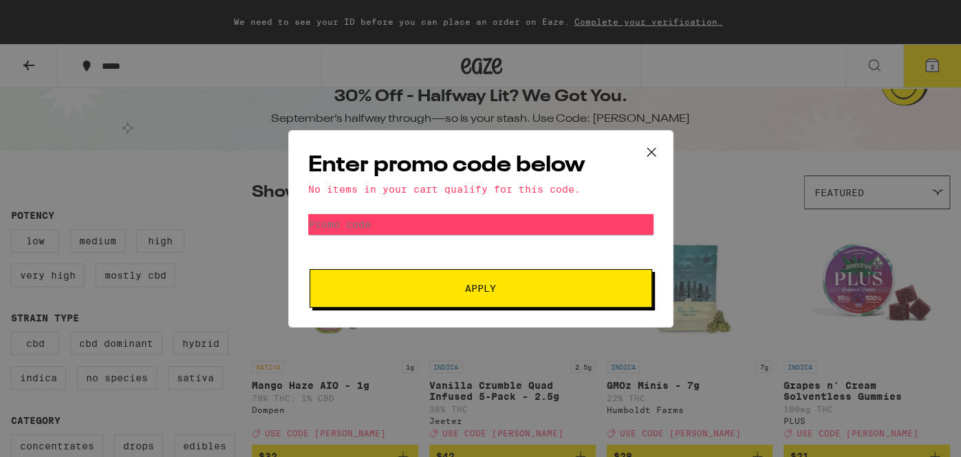
click at [430, 285] on span "Apply" at bounding box center [481, 288] width 248 height 10
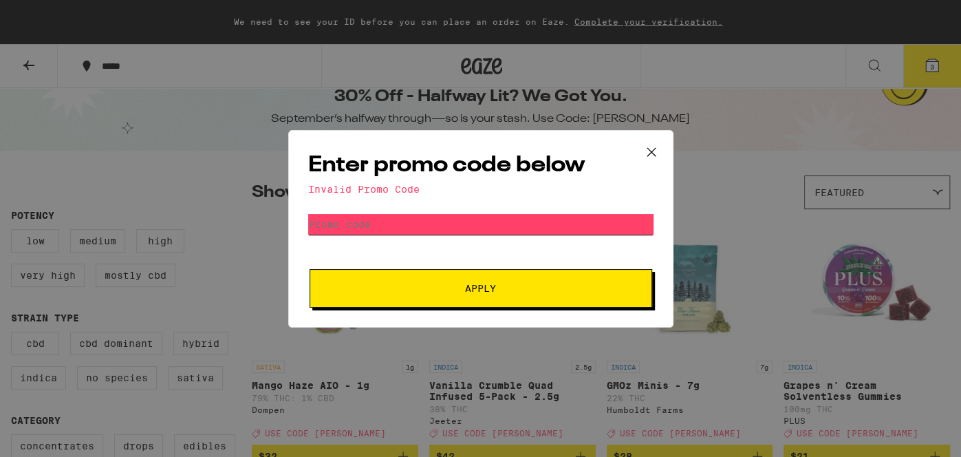
click at [413, 227] on input "Promo Code" at bounding box center [480, 224] width 345 height 21
type input "T"
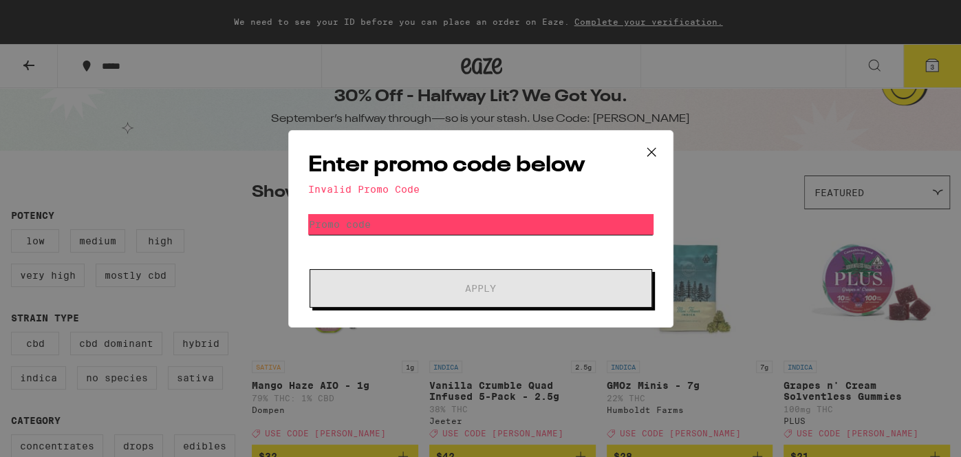
click at [349, 234] on input "Promo Code" at bounding box center [480, 224] width 345 height 21
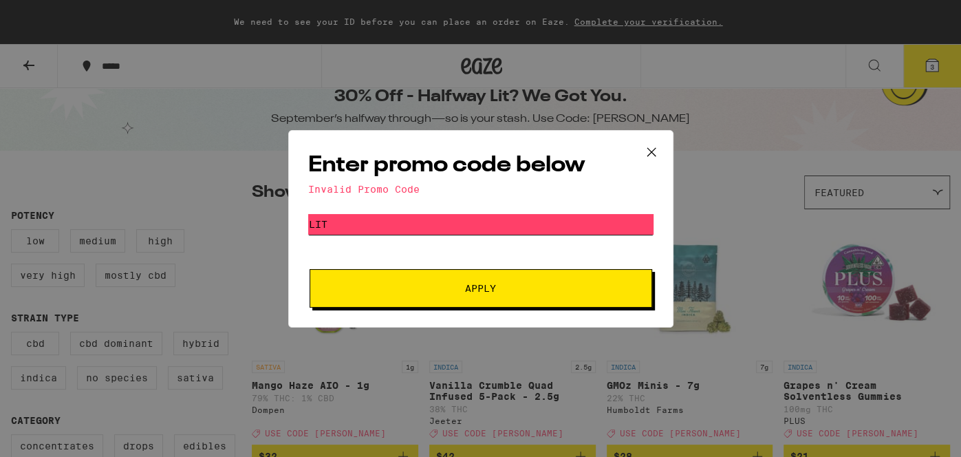
type input "LIT"
click at [349, 301] on button "Apply" at bounding box center [480, 288] width 342 height 39
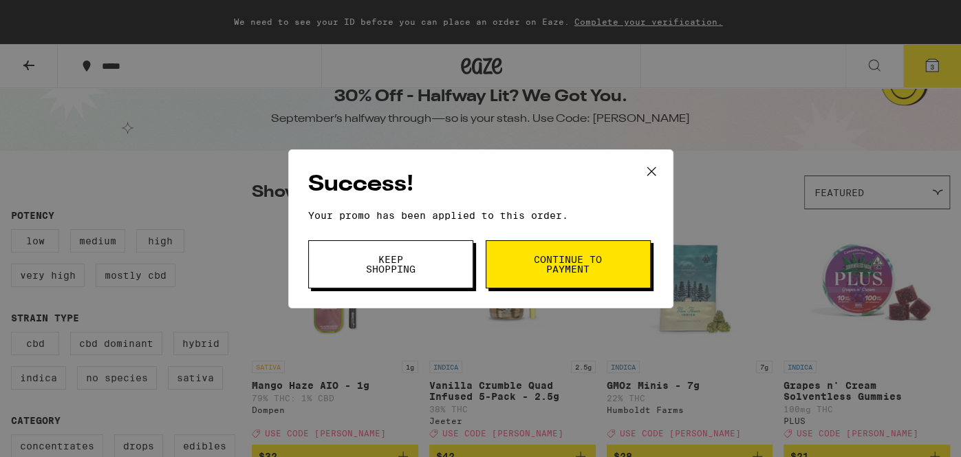
click at [477, 283] on button "Continue to payment" at bounding box center [568, 264] width 165 height 48
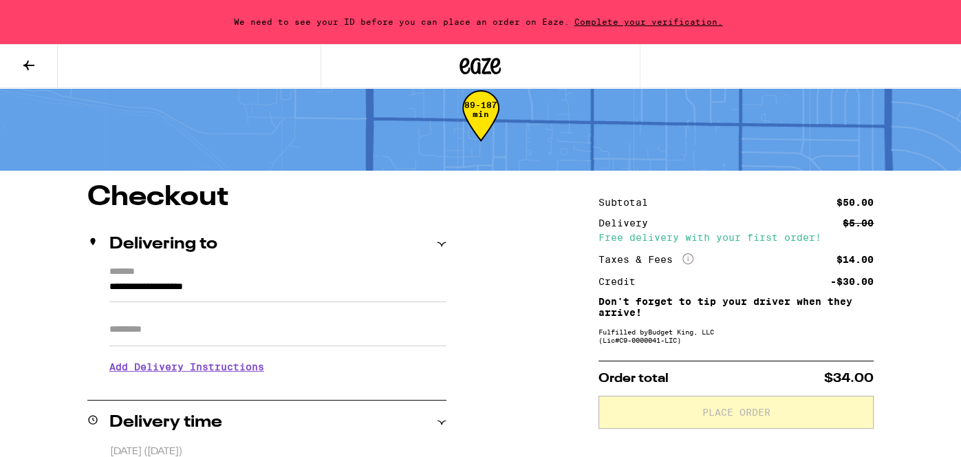
scroll to position [27, 0]
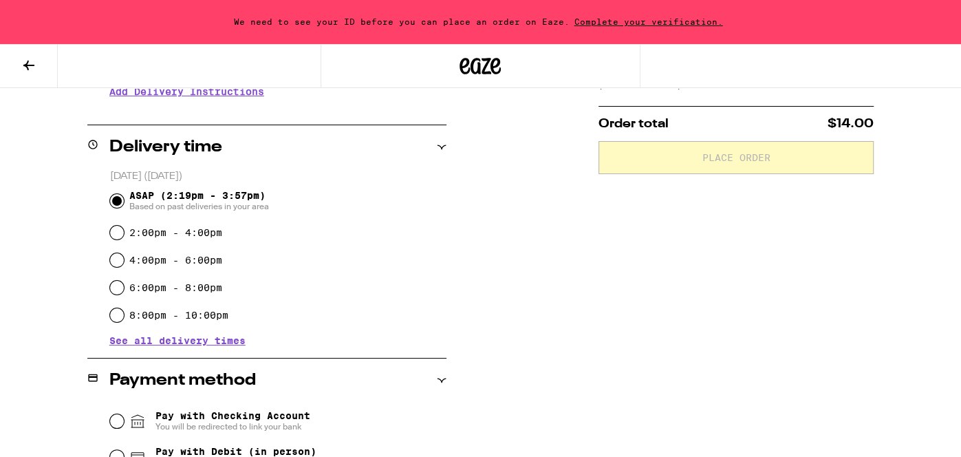
scroll to position [0, 0]
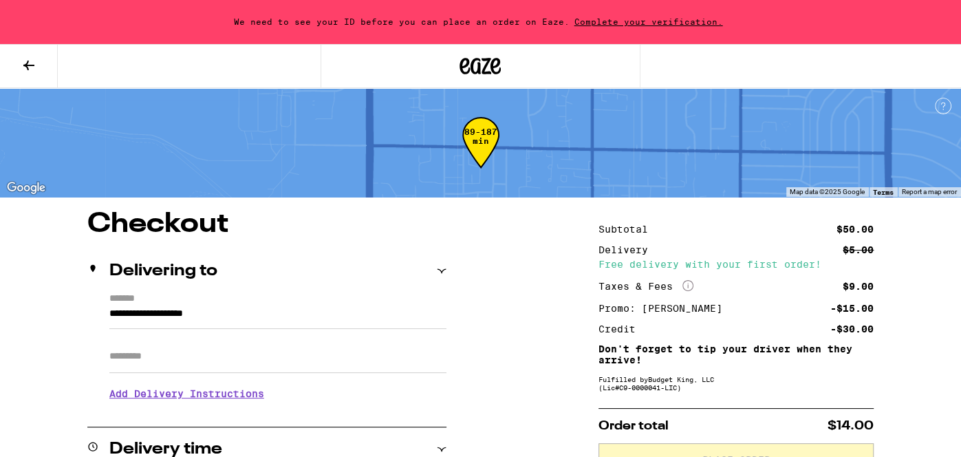
click at [477, 391] on div "Fulfilled by Budget King, LLC (Lic# C9-0000041-LIC )" at bounding box center [735, 383] width 275 height 17
drag, startPoint x: 859, startPoint y: 39, endPoint x: 397, endPoint y: 227, distance: 498.2
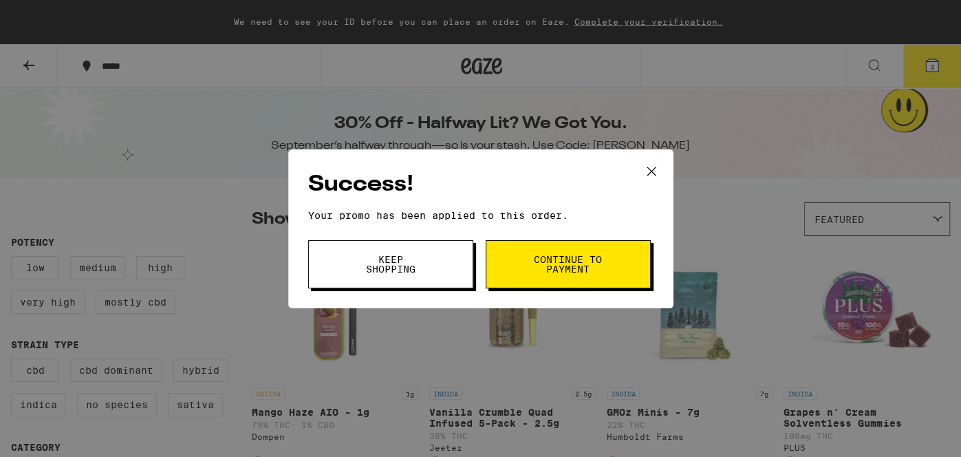
click at [433, 257] on button "Keep Shopping" at bounding box center [390, 264] width 165 height 48
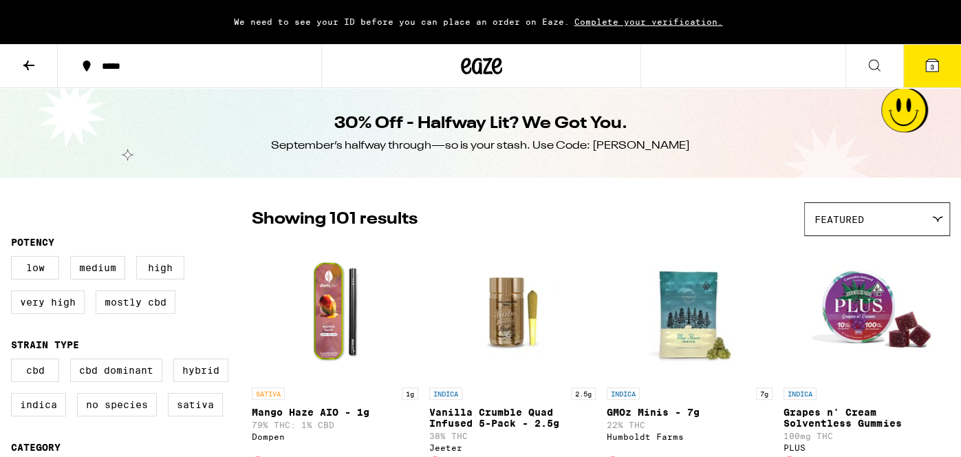
click at [477, 59] on icon at bounding box center [932, 65] width 12 height 12
